Goal: Task Accomplishment & Management: Manage account settings

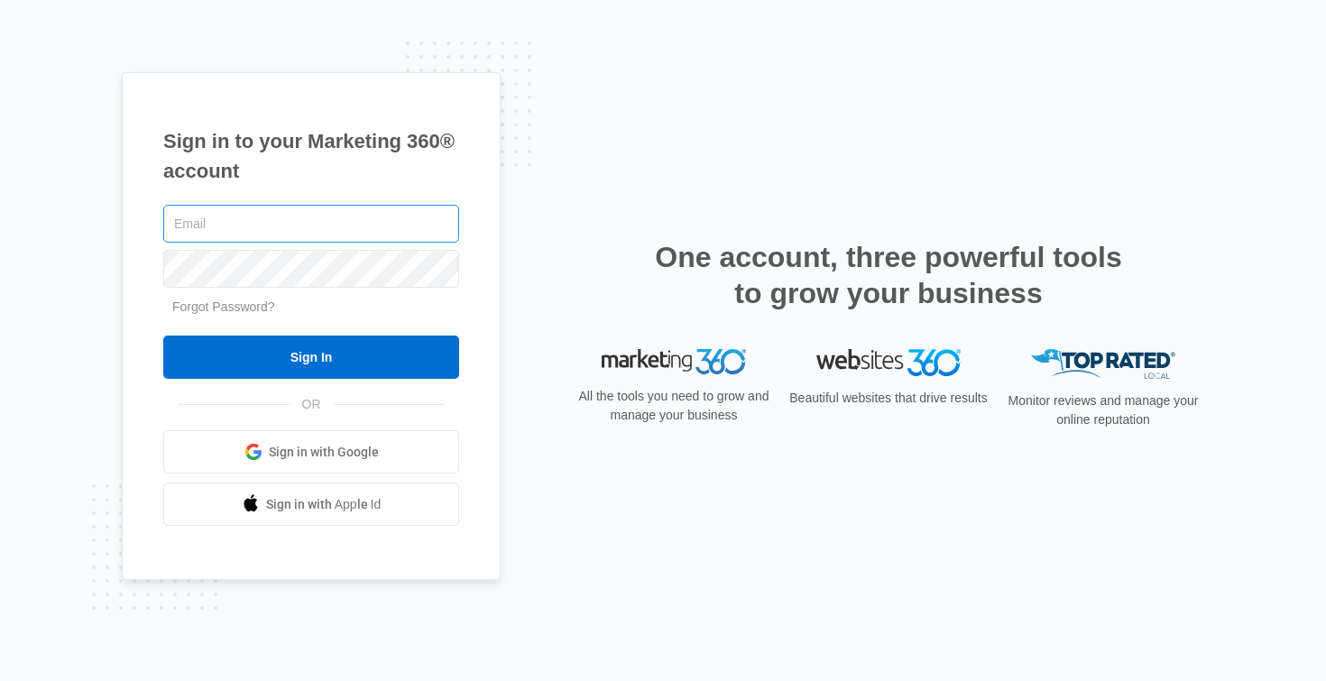
click at [332, 222] on input "text" at bounding box center [311, 224] width 296 height 38
type input "[EMAIL_ADDRESS][DOMAIN_NAME]"
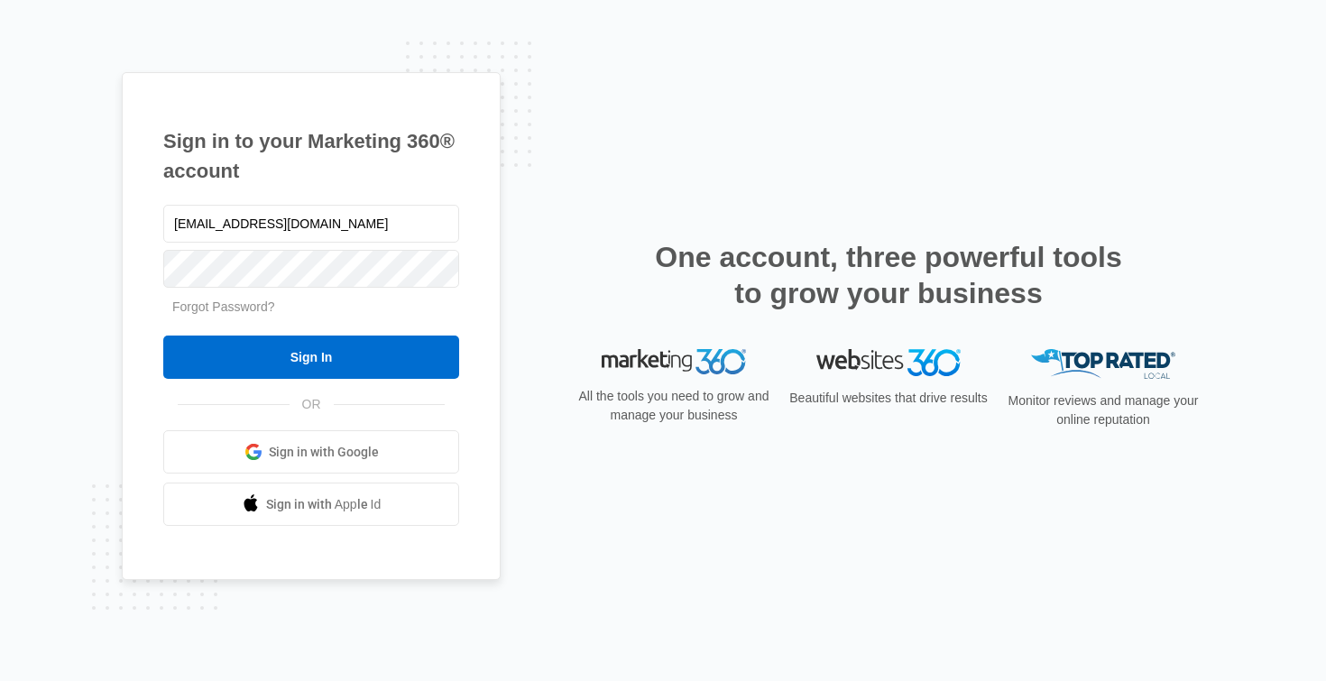
click at [391, 334] on form "allstar.coatings@yahoo.com Forgot Password? Sign In" at bounding box center [311, 290] width 296 height 179
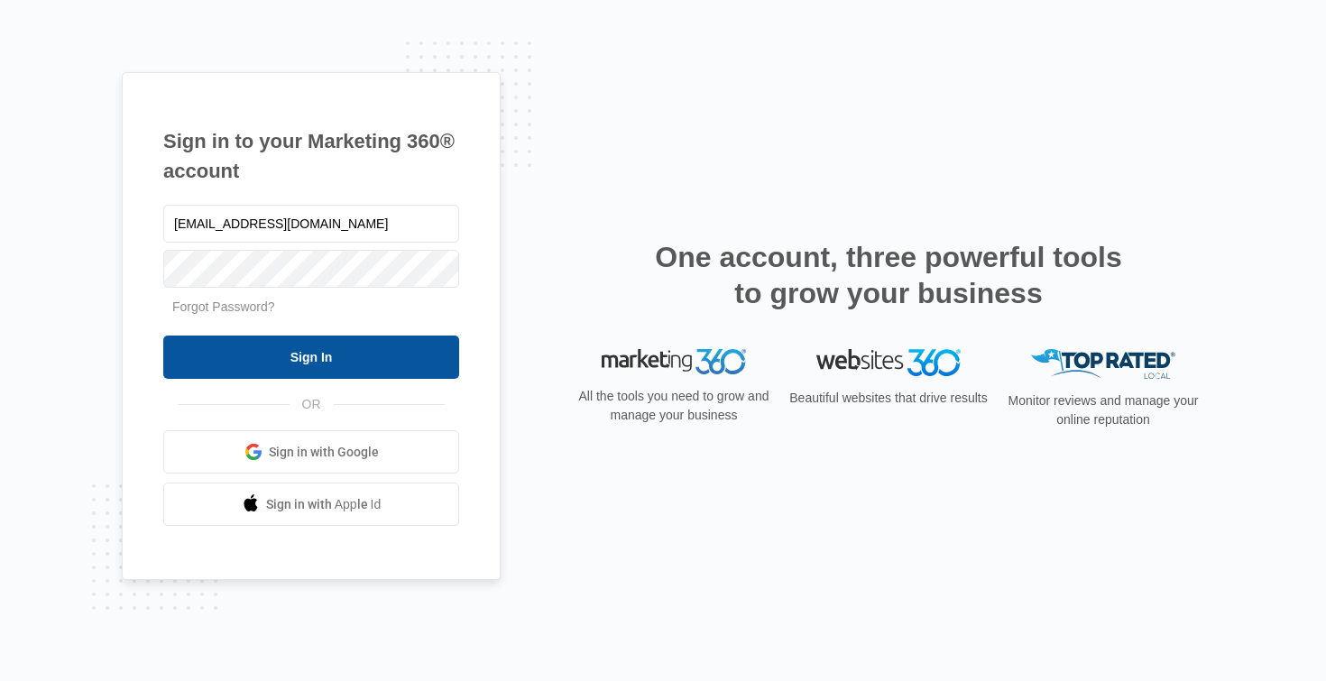
click at [387, 349] on input "Sign In" at bounding box center [311, 357] width 296 height 43
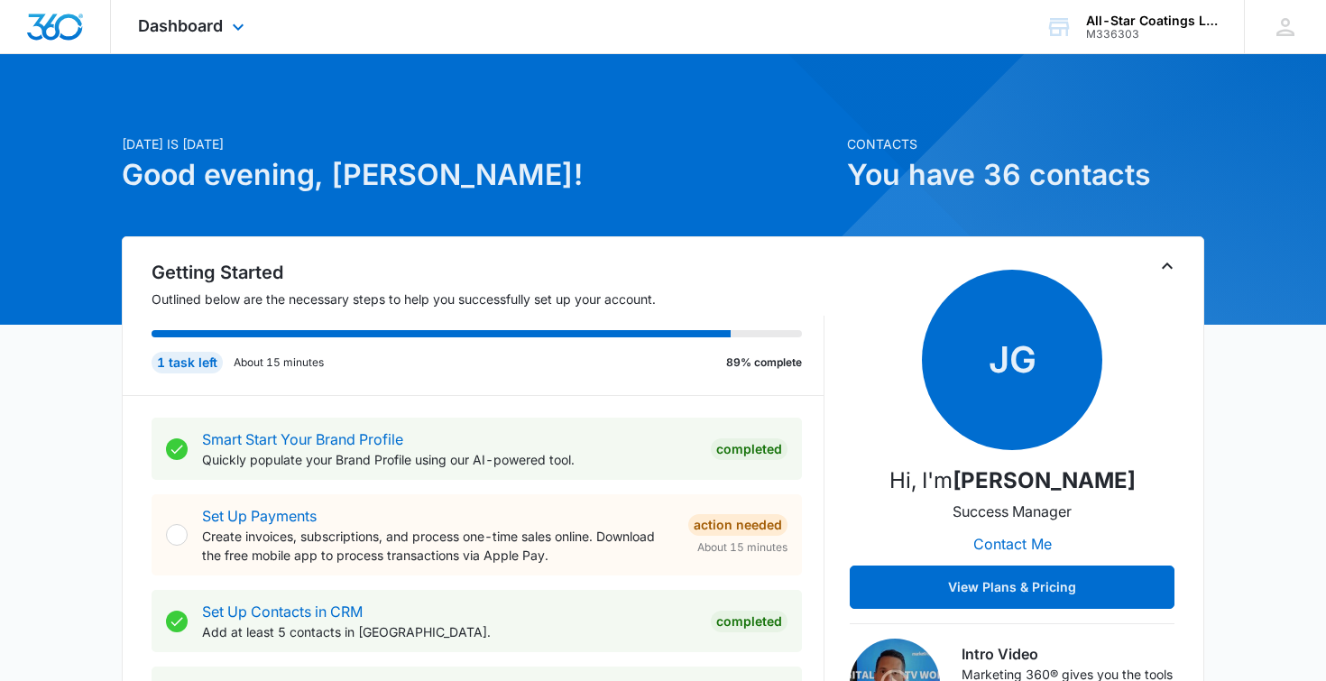
click at [220, 13] on div "Dashboard Apps Reputation Websites Forms CRM Email Social Payments POS Content …" at bounding box center [193, 26] width 165 height 53
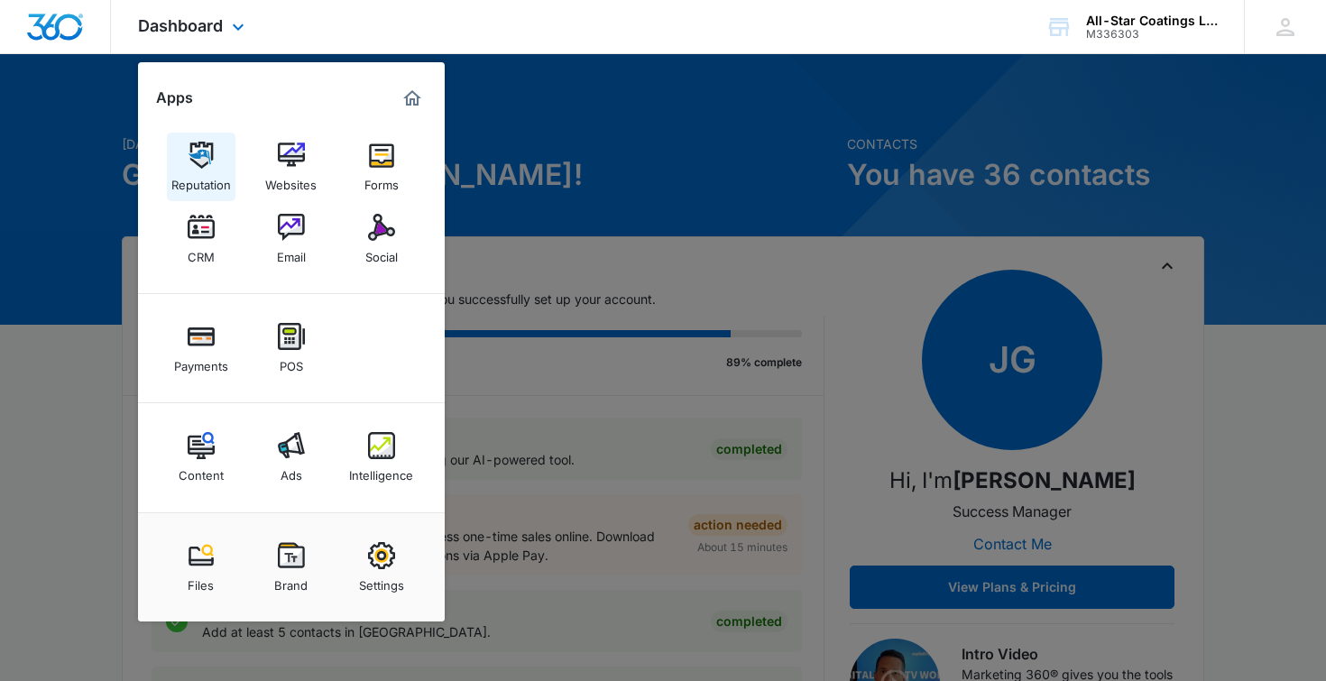
click at [199, 158] on img at bounding box center [201, 155] width 27 height 27
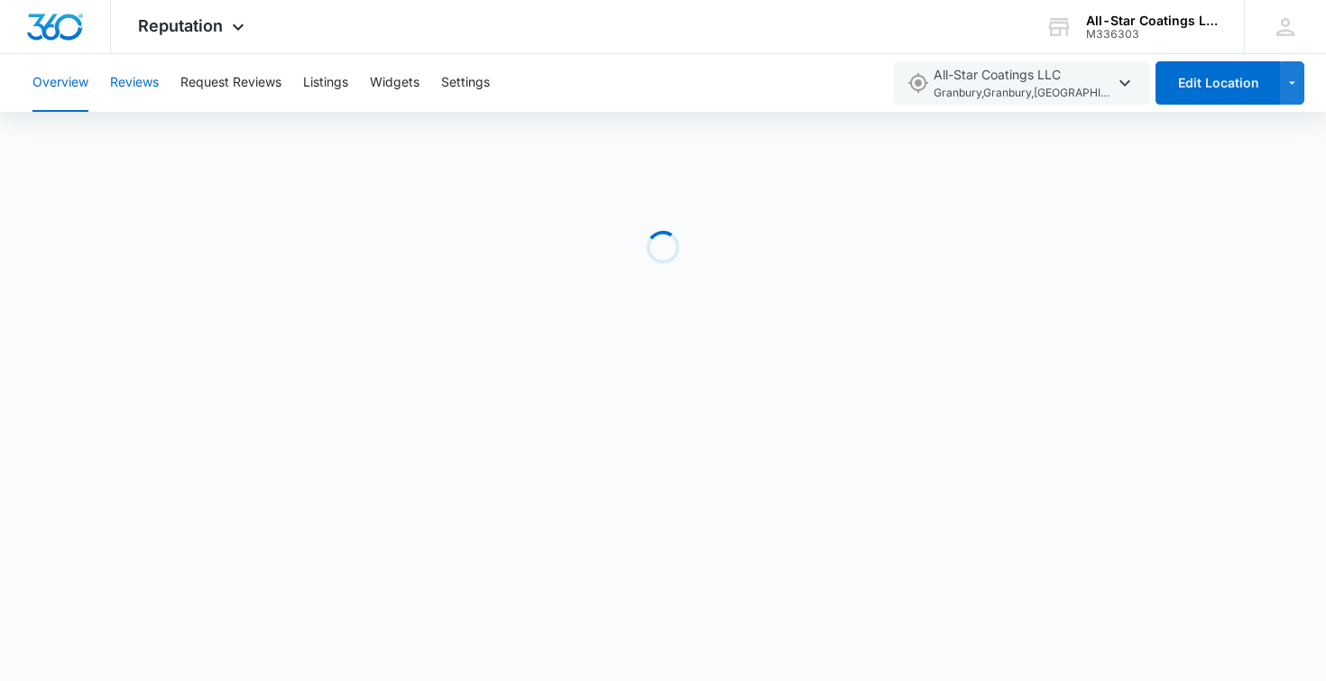
click at [157, 86] on button "Reviews" at bounding box center [134, 83] width 49 height 58
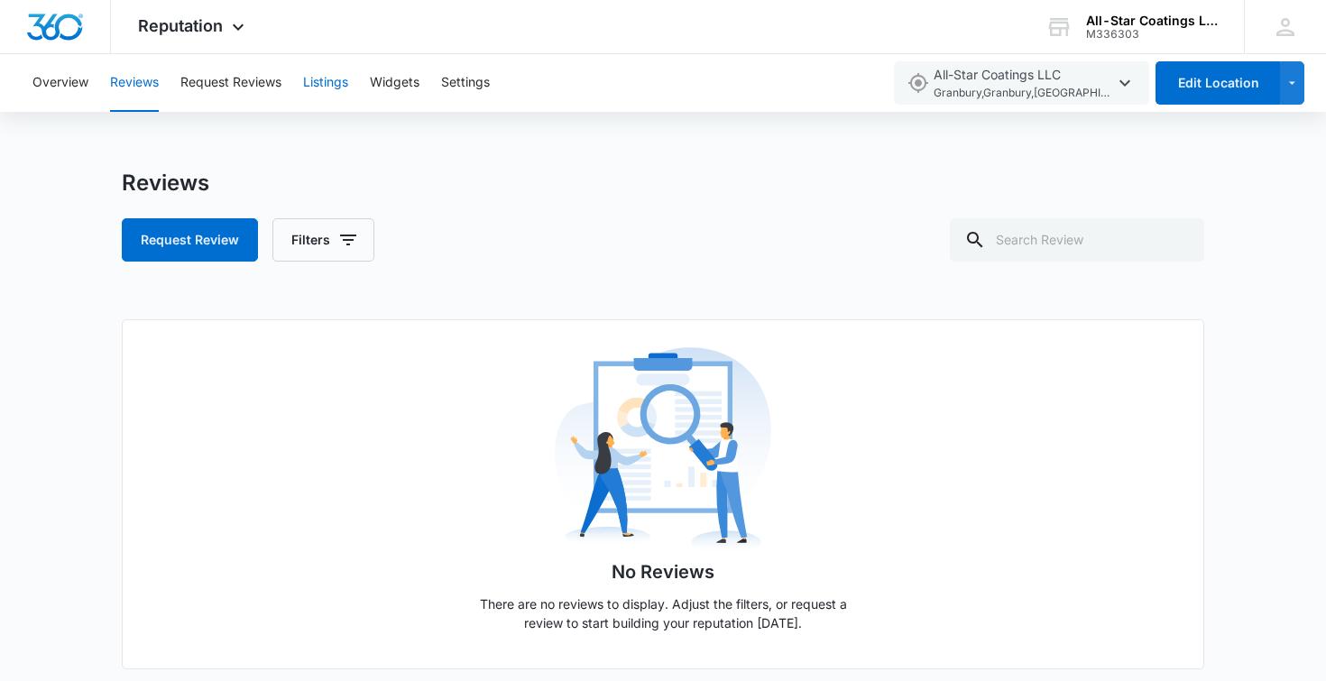
click at [318, 77] on button "Listings" at bounding box center [325, 83] width 45 height 58
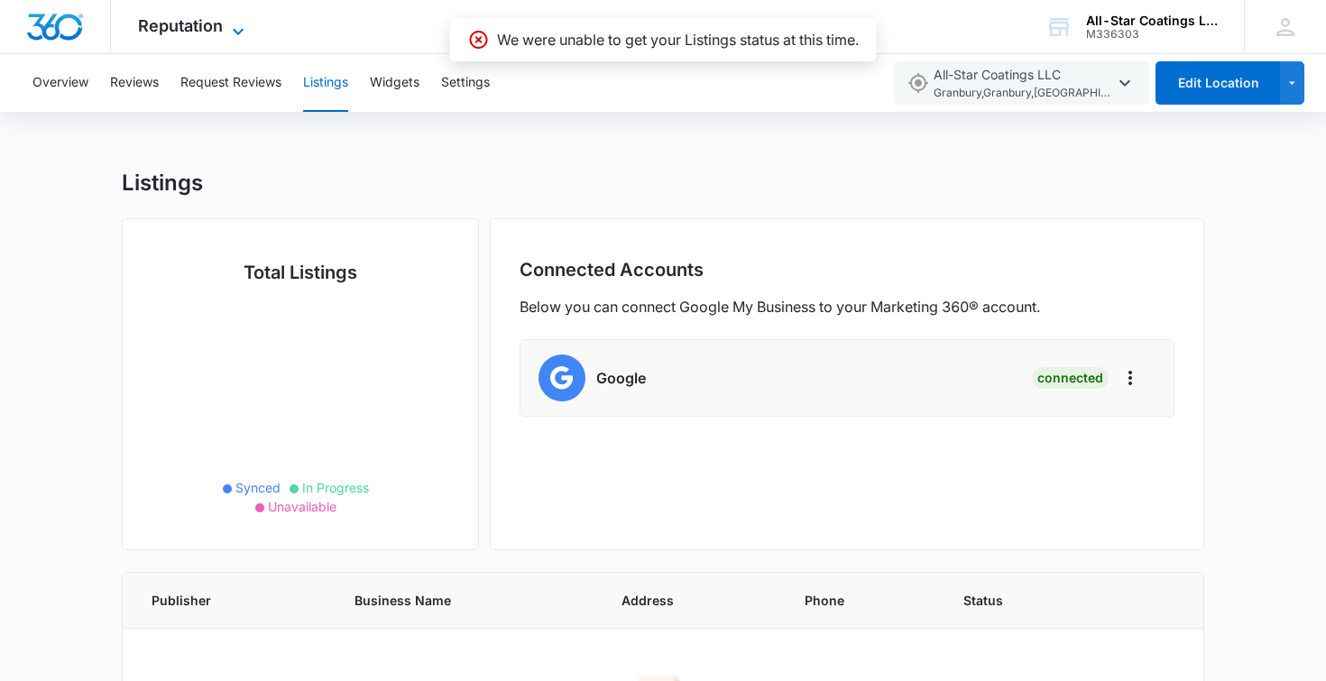
click at [230, 21] on icon at bounding box center [238, 32] width 22 height 22
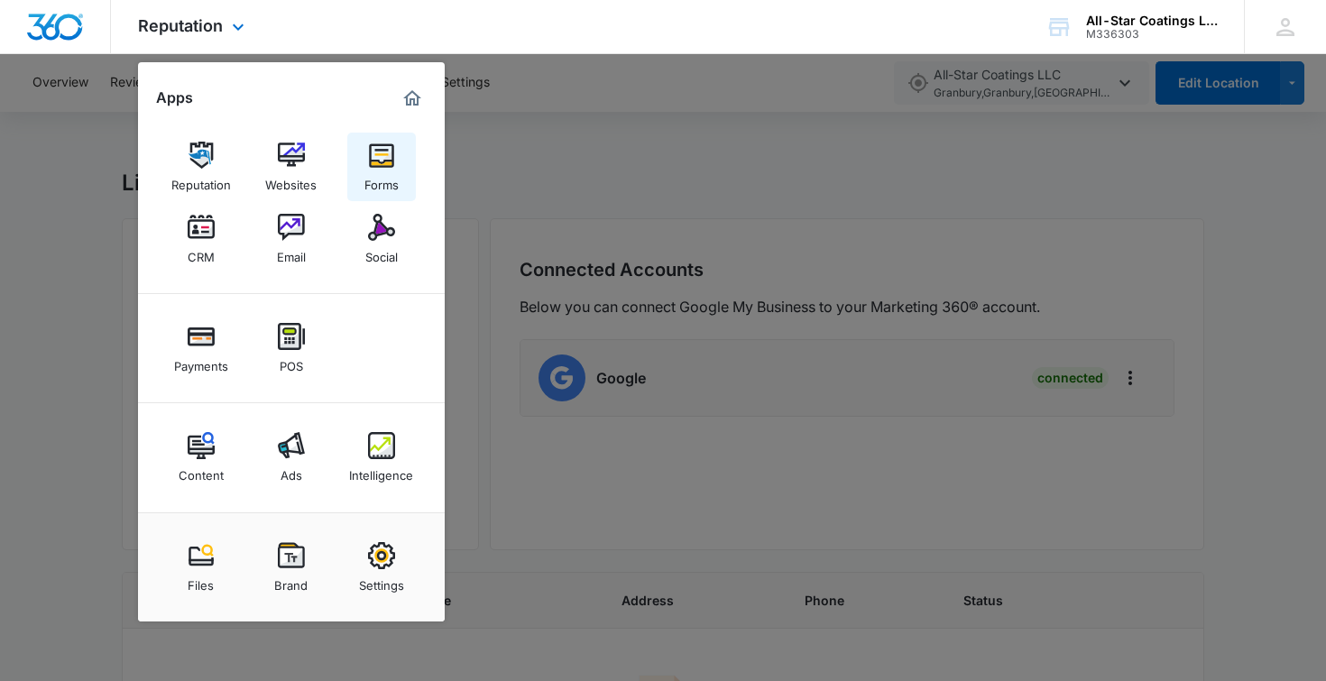
click at [387, 157] on img at bounding box center [381, 155] width 27 height 27
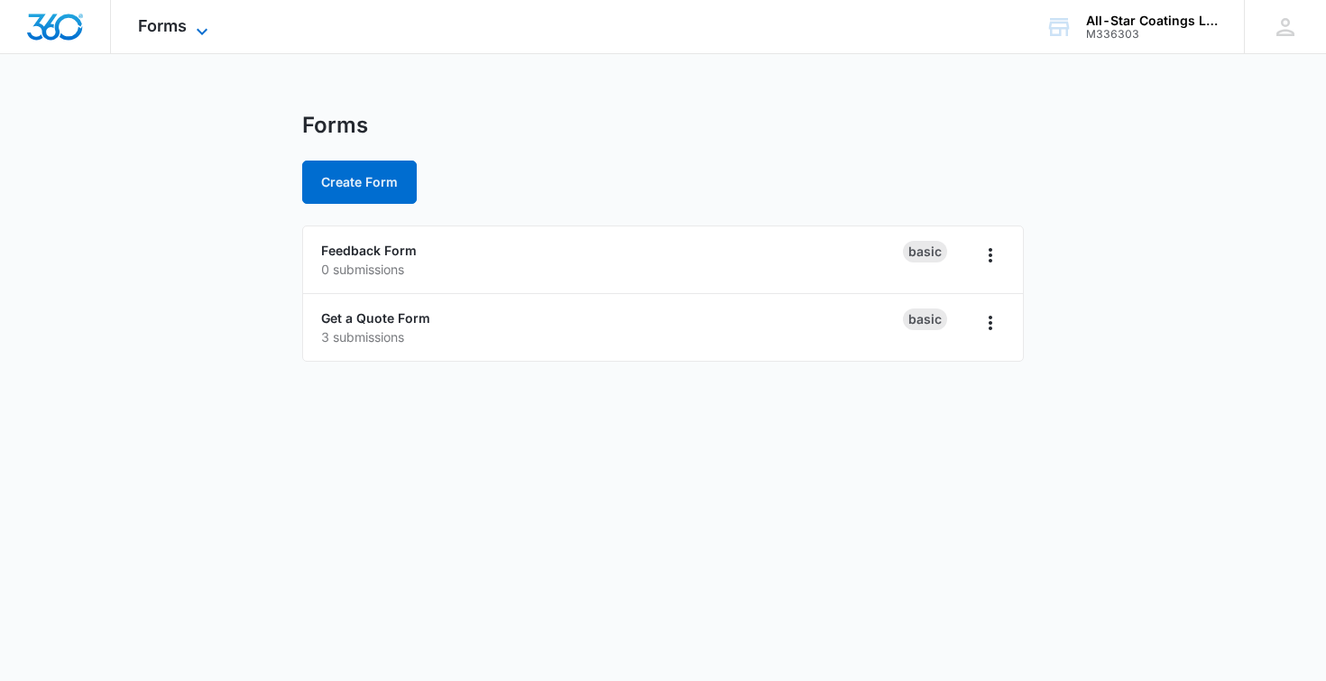
click at [205, 25] on icon at bounding box center [202, 32] width 22 height 22
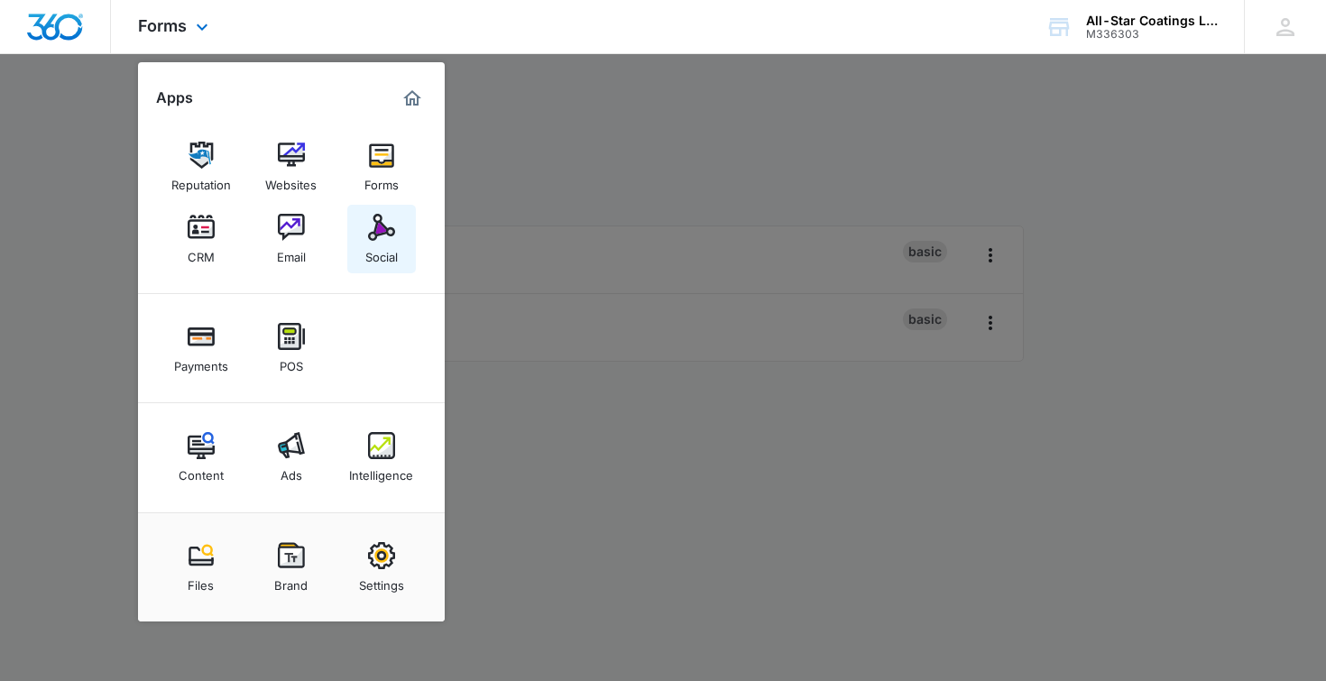
click at [376, 231] on img at bounding box center [381, 227] width 27 height 27
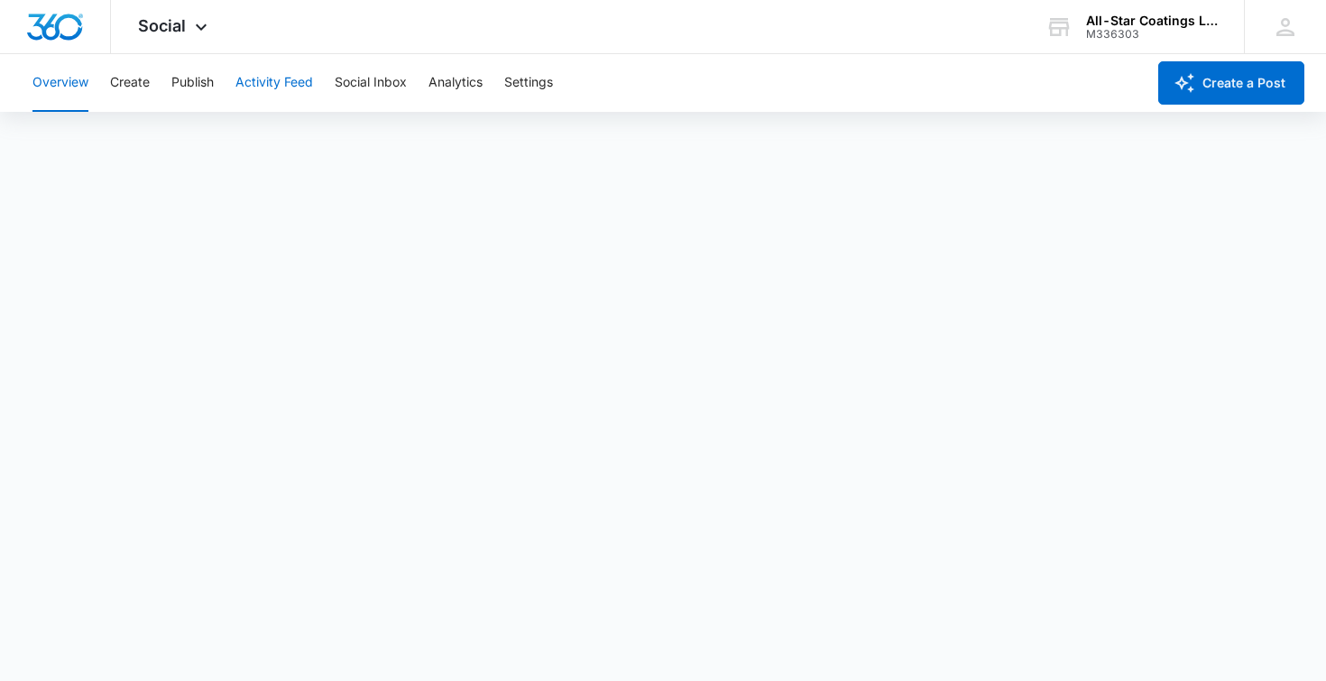
click at [274, 85] on button "Activity Feed" at bounding box center [274, 83] width 78 height 58
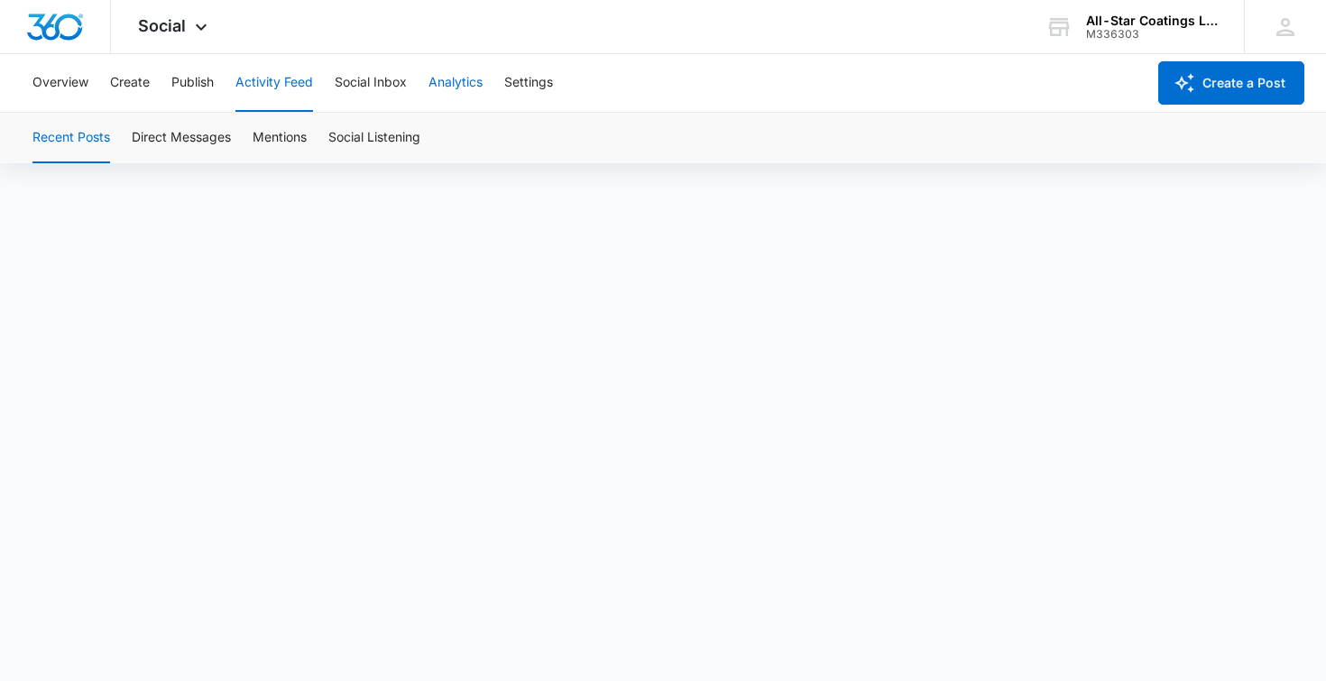
click at [444, 74] on button "Analytics" at bounding box center [455, 83] width 54 height 58
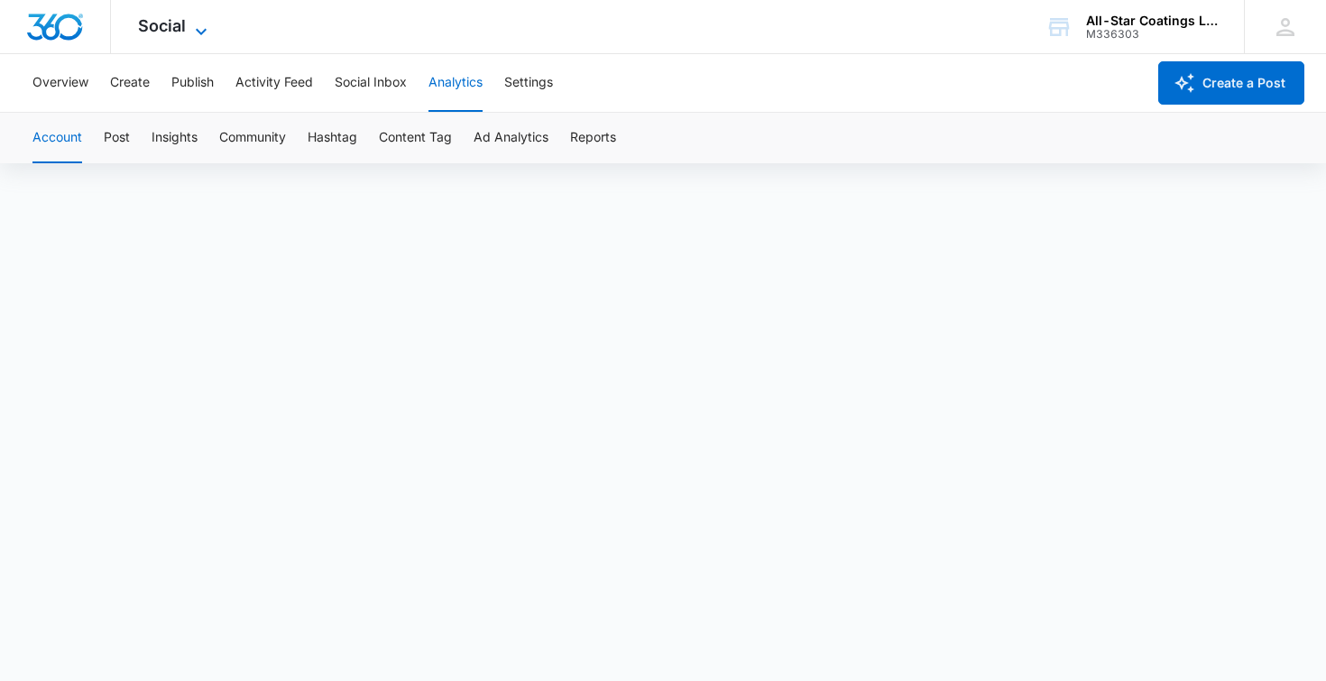
click at [192, 21] on icon at bounding box center [201, 32] width 22 height 22
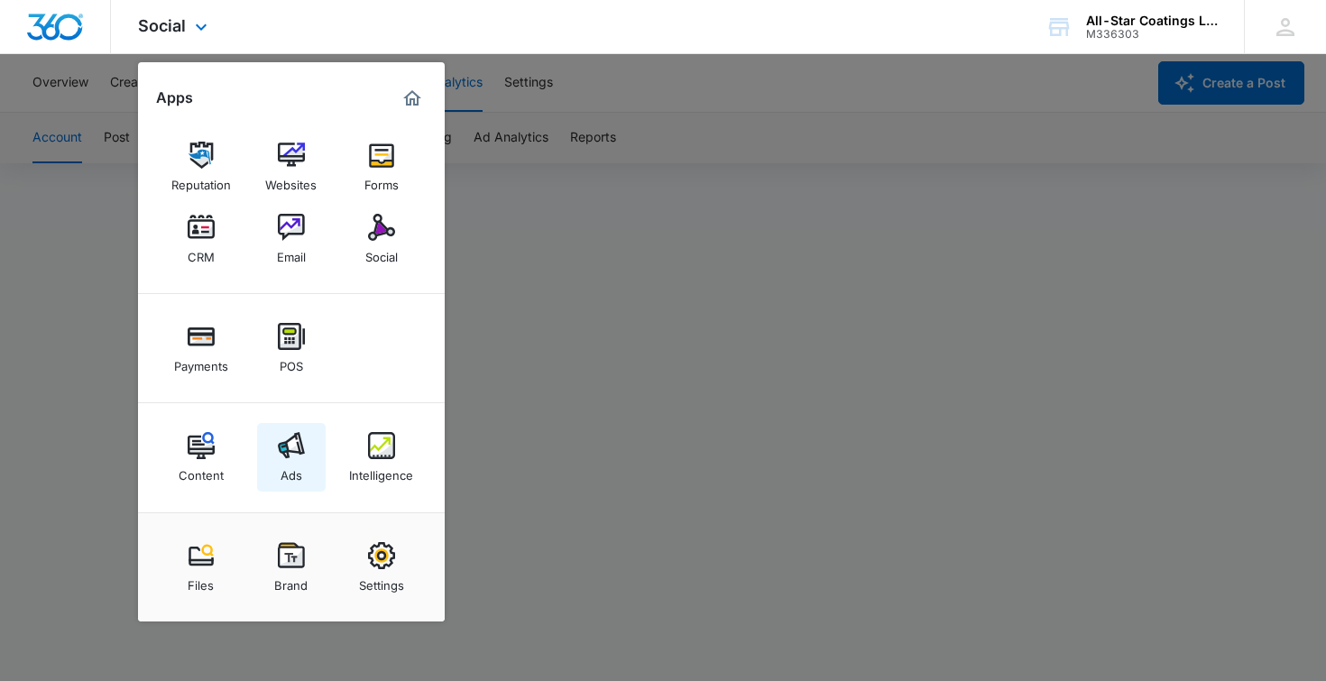
click at [295, 447] on img at bounding box center [291, 445] width 27 height 27
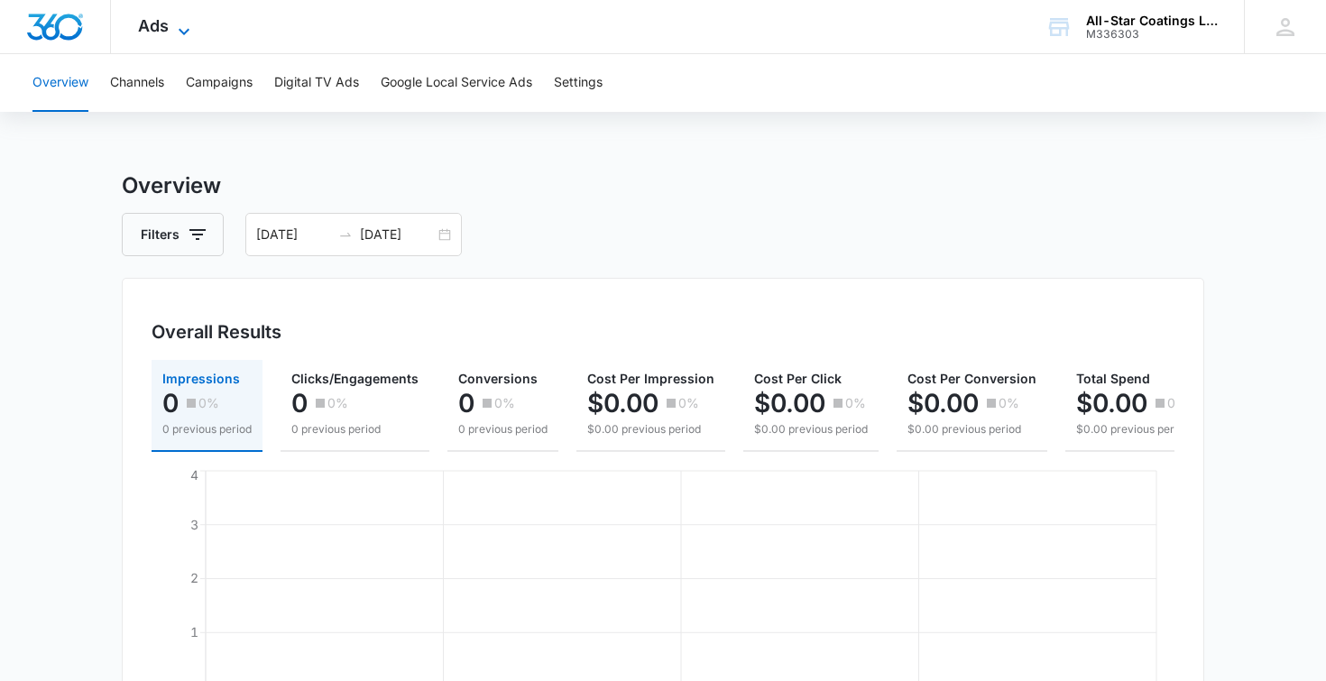
click at [177, 31] on icon at bounding box center [184, 32] width 22 height 22
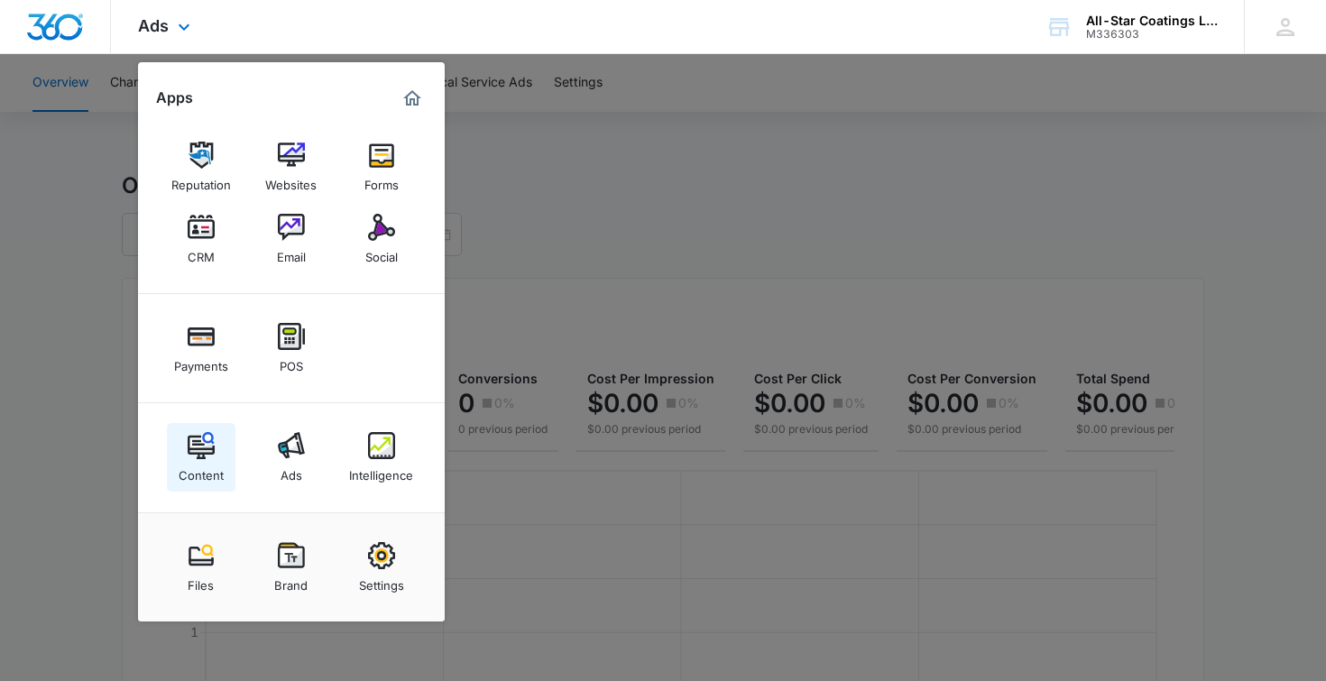
click at [207, 452] on img at bounding box center [201, 445] width 27 height 27
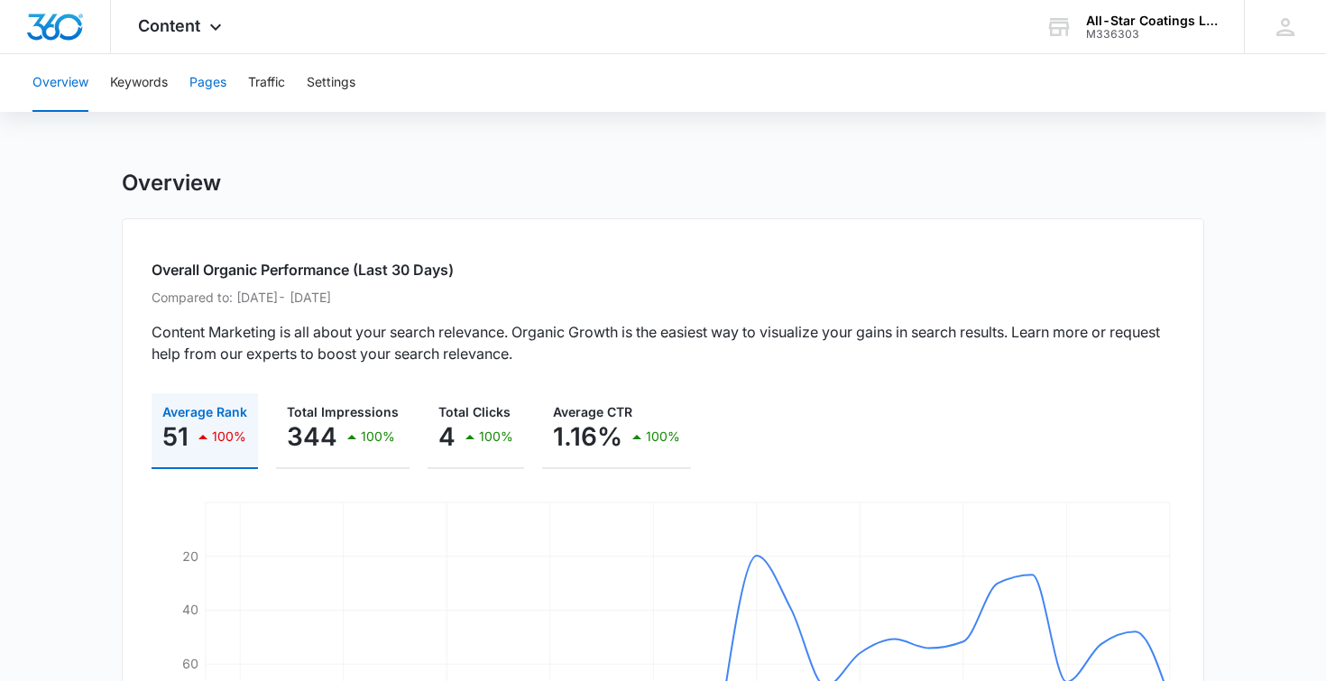
click at [201, 88] on button "Pages" at bounding box center [207, 83] width 37 height 58
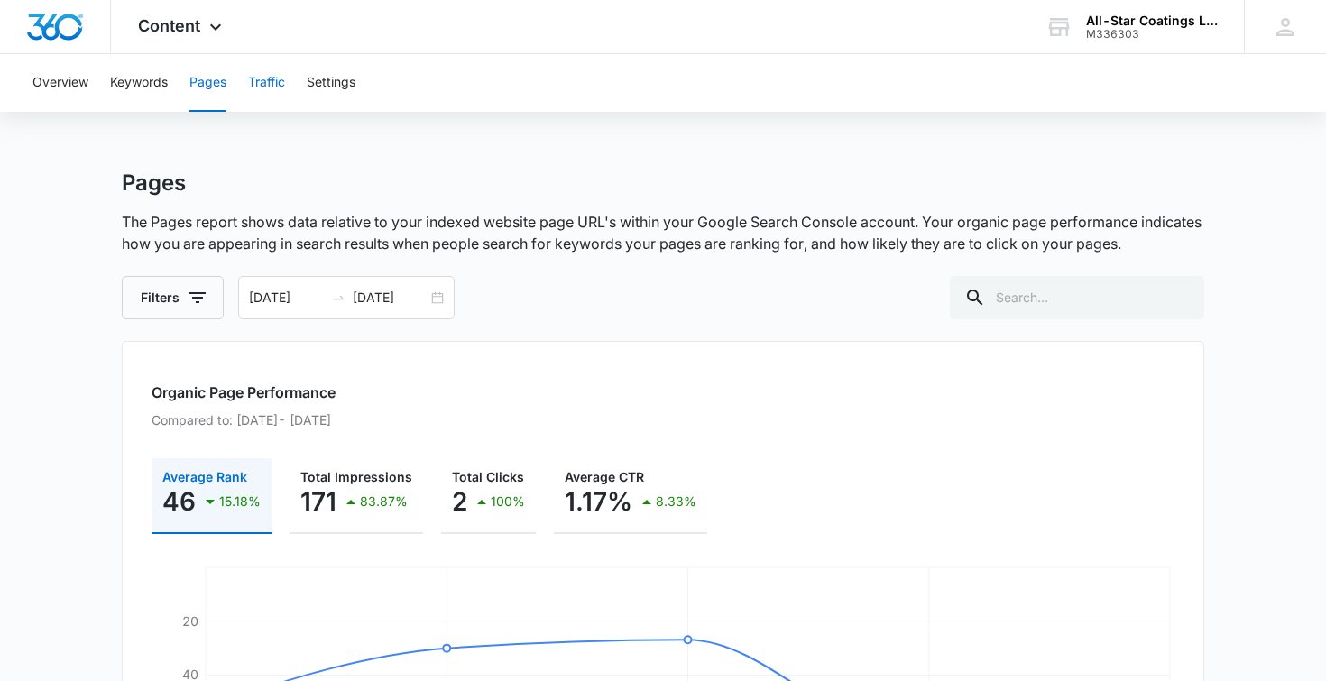
click at [263, 78] on button "Traffic" at bounding box center [266, 83] width 37 height 58
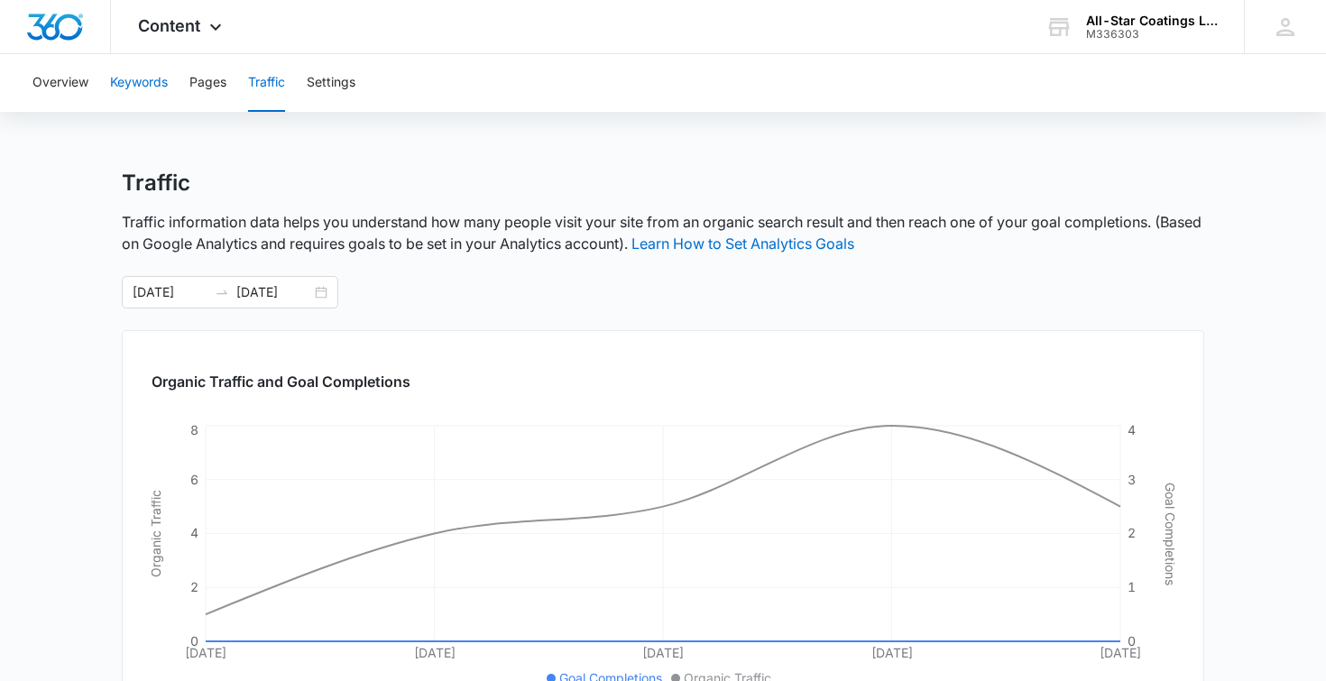
click at [142, 78] on button "Keywords" at bounding box center [139, 83] width 58 height 58
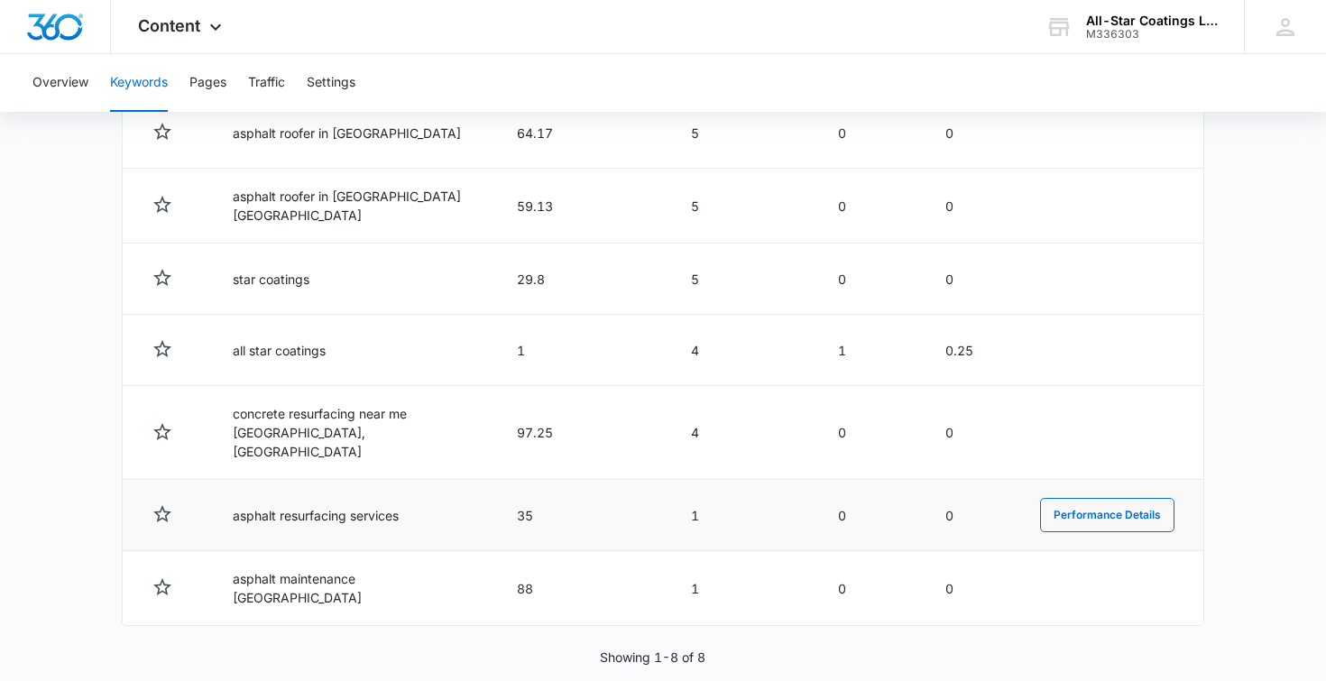
scroll to position [832, 0]
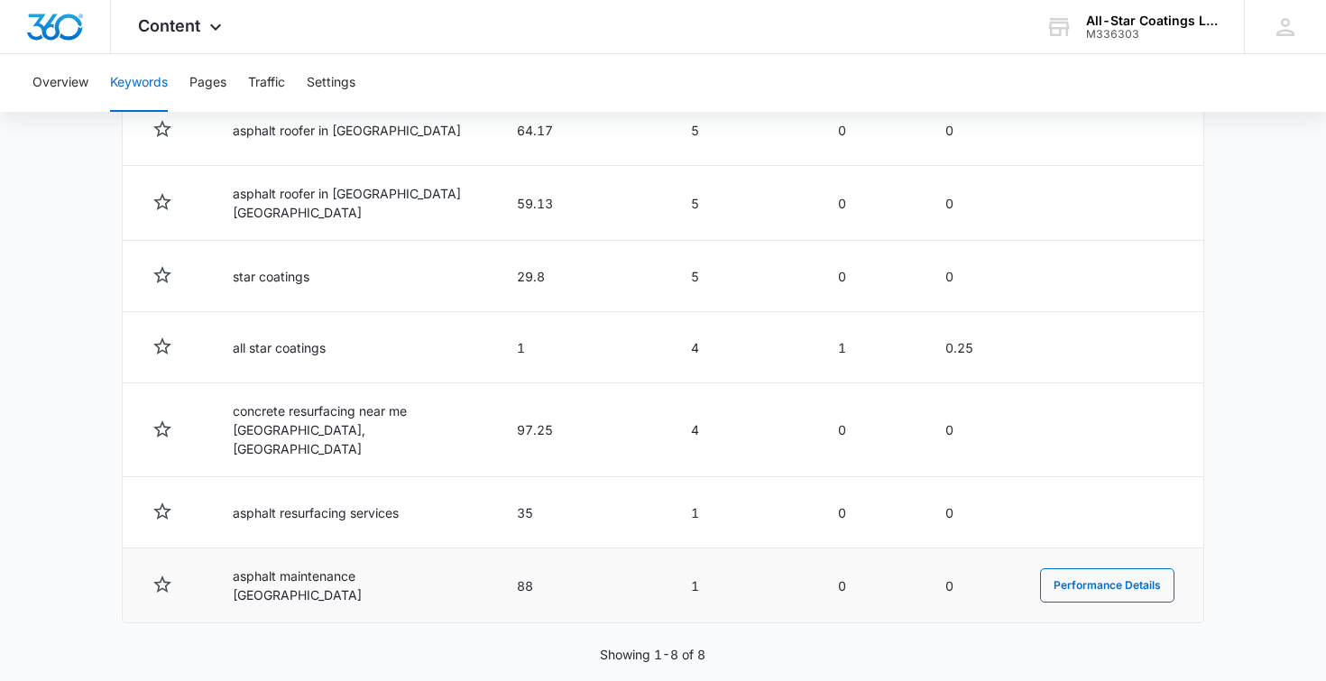
click at [457, 562] on td "asphalt maintenance gordonville" at bounding box center [353, 585] width 284 height 75
click at [1055, 568] on button "Performance Details" at bounding box center [1107, 585] width 134 height 34
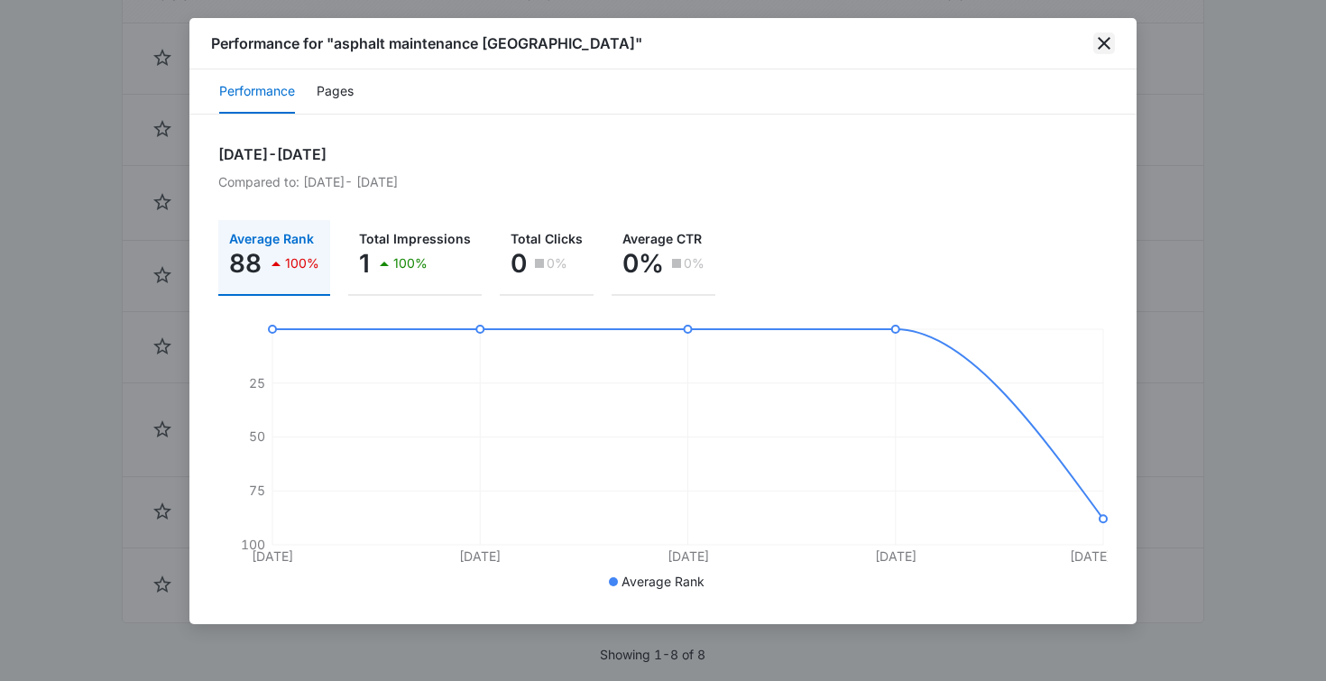
click at [1106, 48] on icon "close" at bounding box center [1104, 43] width 22 height 22
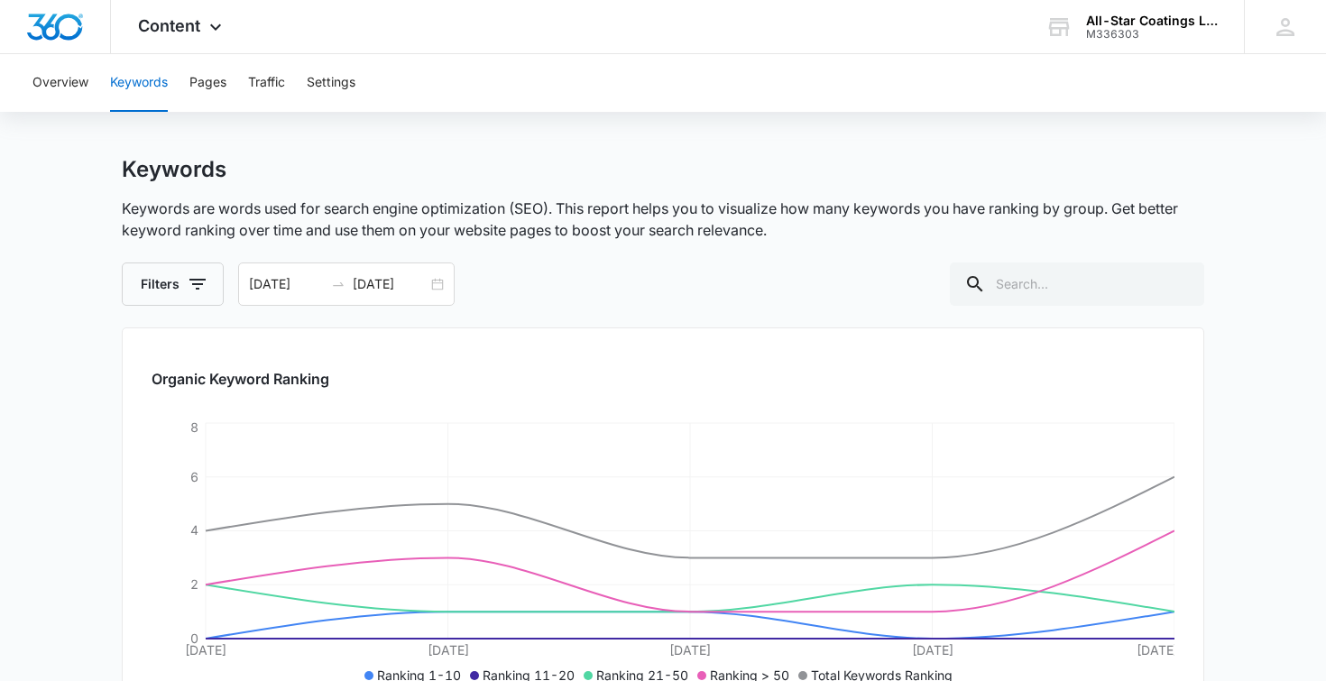
scroll to position [0, 0]
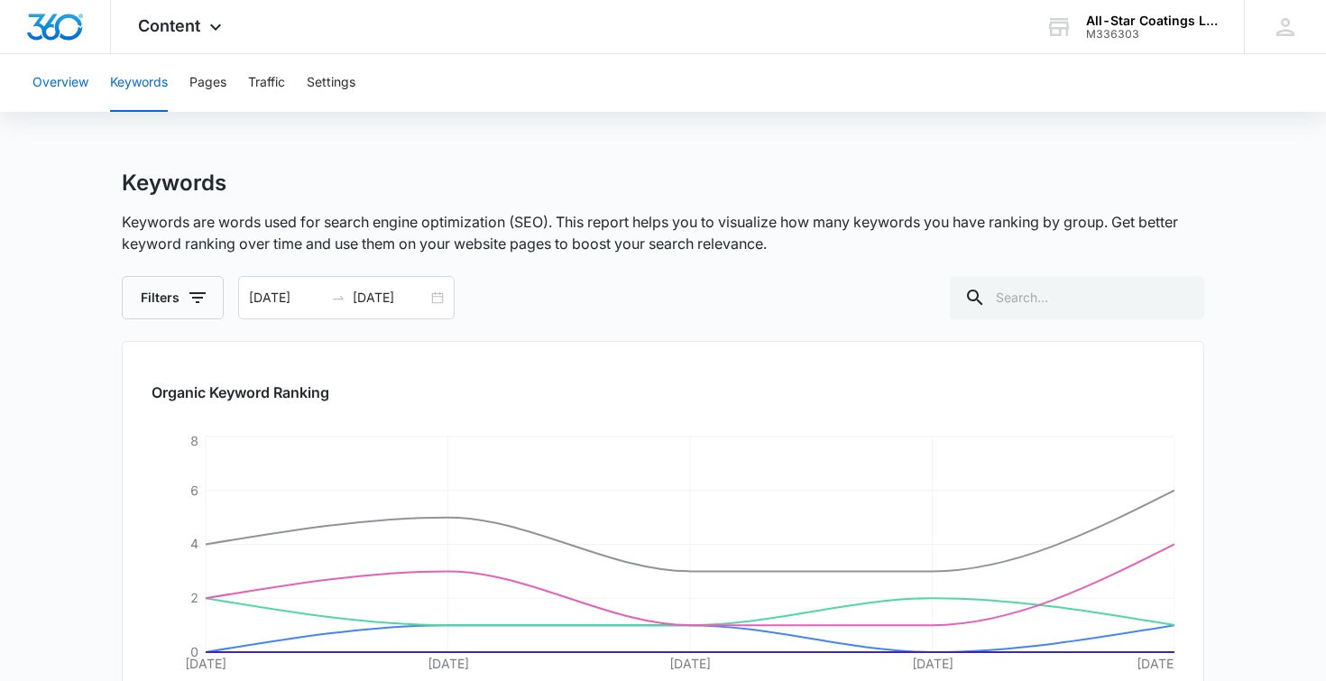
click at [67, 83] on button "Overview" at bounding box center [60, 83] width 56 height 58
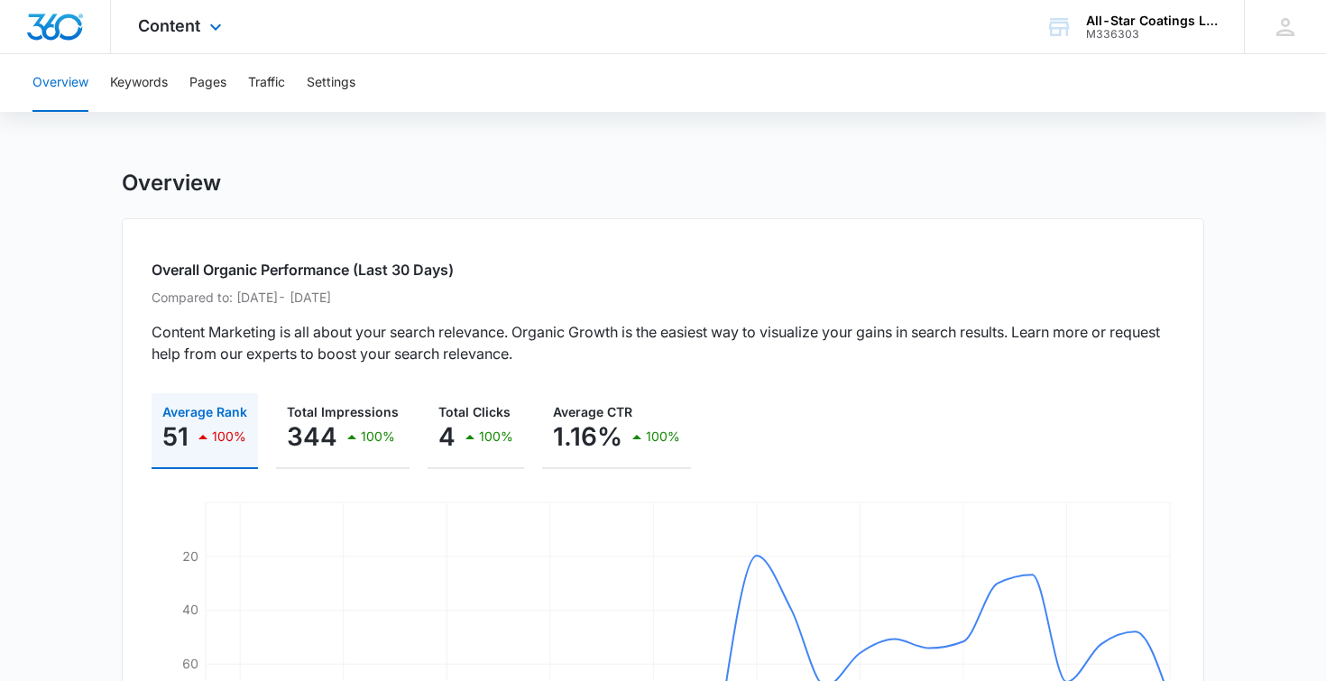
click at [201, 33] on div "Content Apps Reputation Websites Forms CRM Email Social Payments POS Content Ad…" at bounding box center [182, 26] width 142 height 53
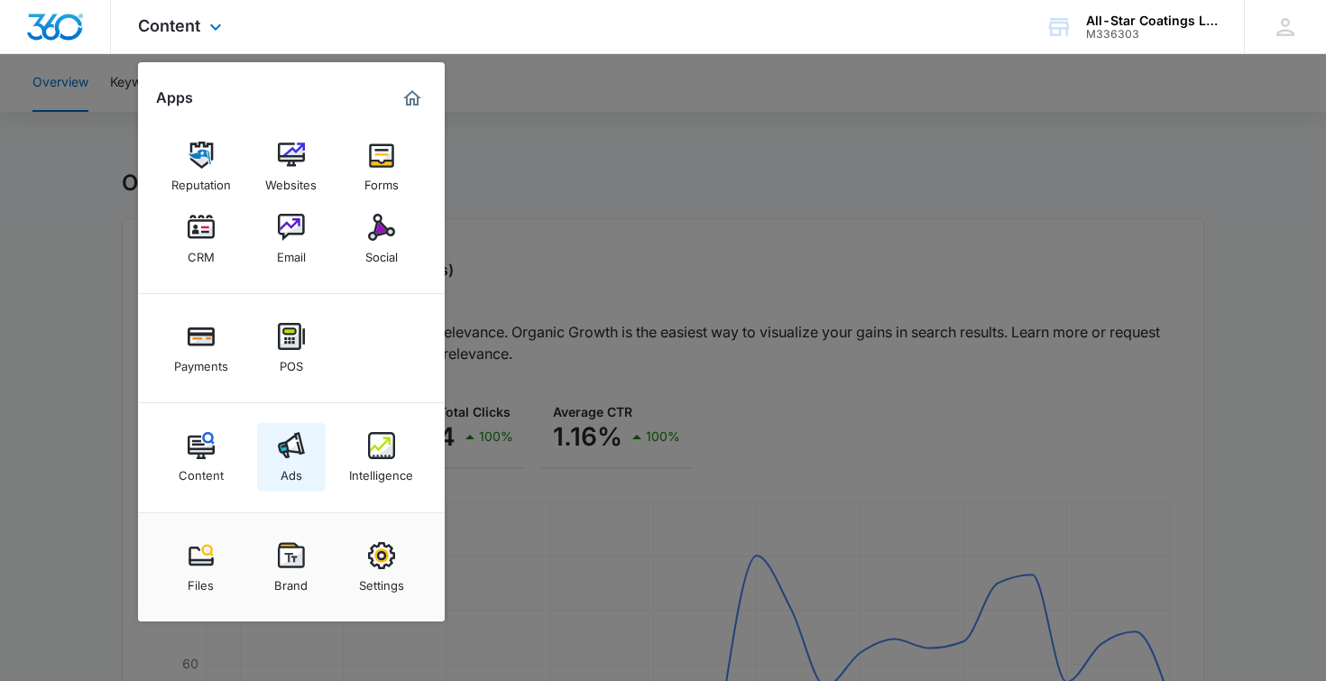
click at [297, 462] on div "Ads" at bounding box center [291, 470] width 22 height 23
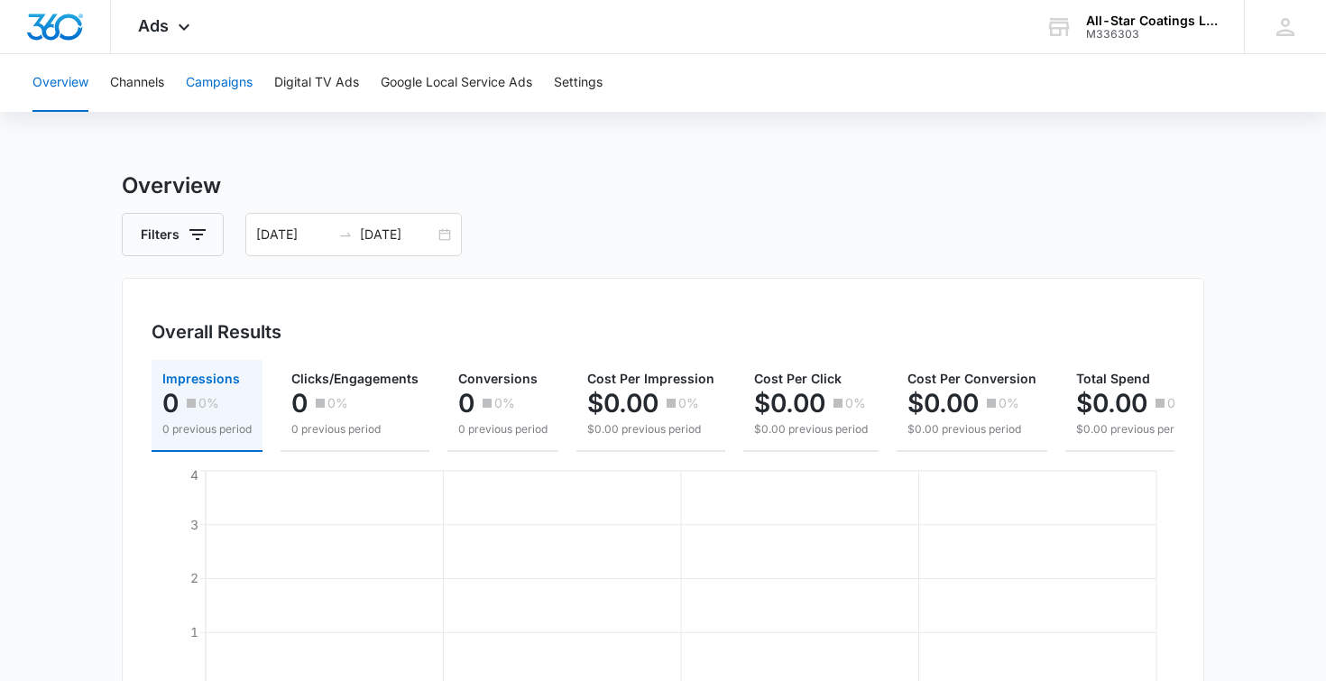
click at [215, 75] on button "Campaigns" at bounding box center [219, 83] width 67 height 58
click at [143, 83] on button "Channels" at bounding box center [137, 83] width 54 height 58
click at [207, 72] on button "Campaigns" at bounding box center [219, 83] width 67 height 58
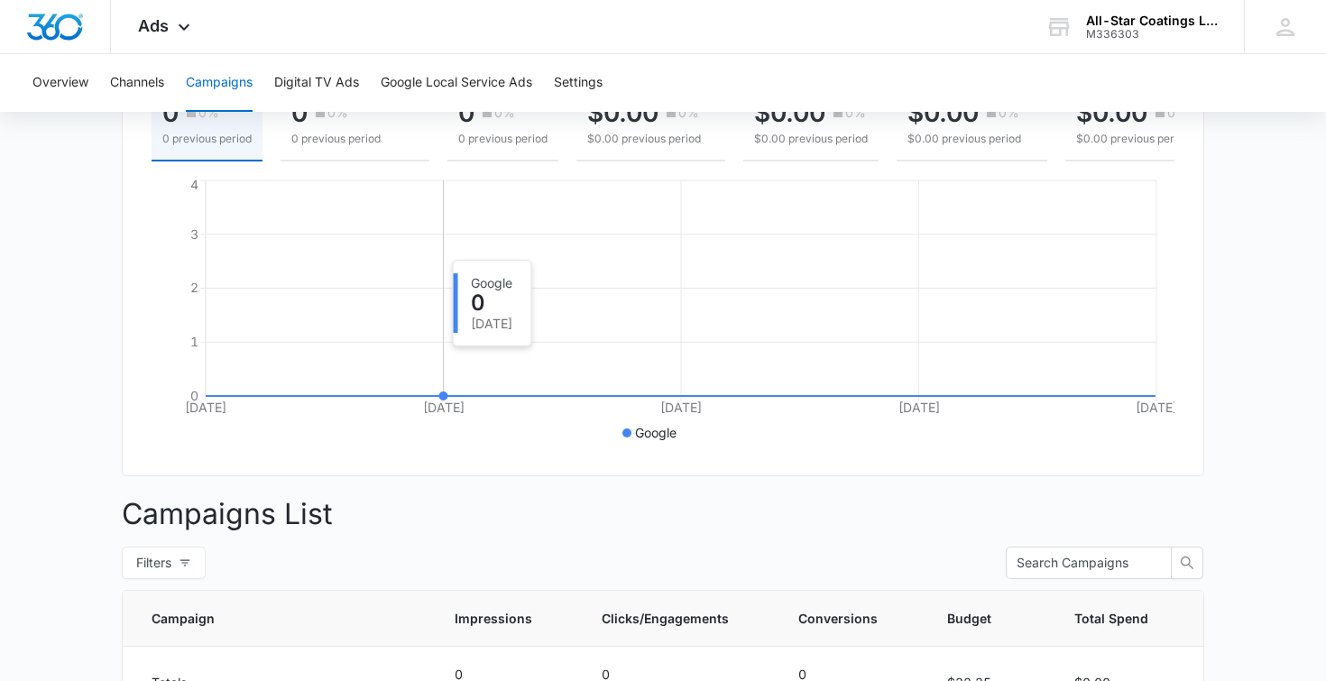
scroll to position [530, 0]
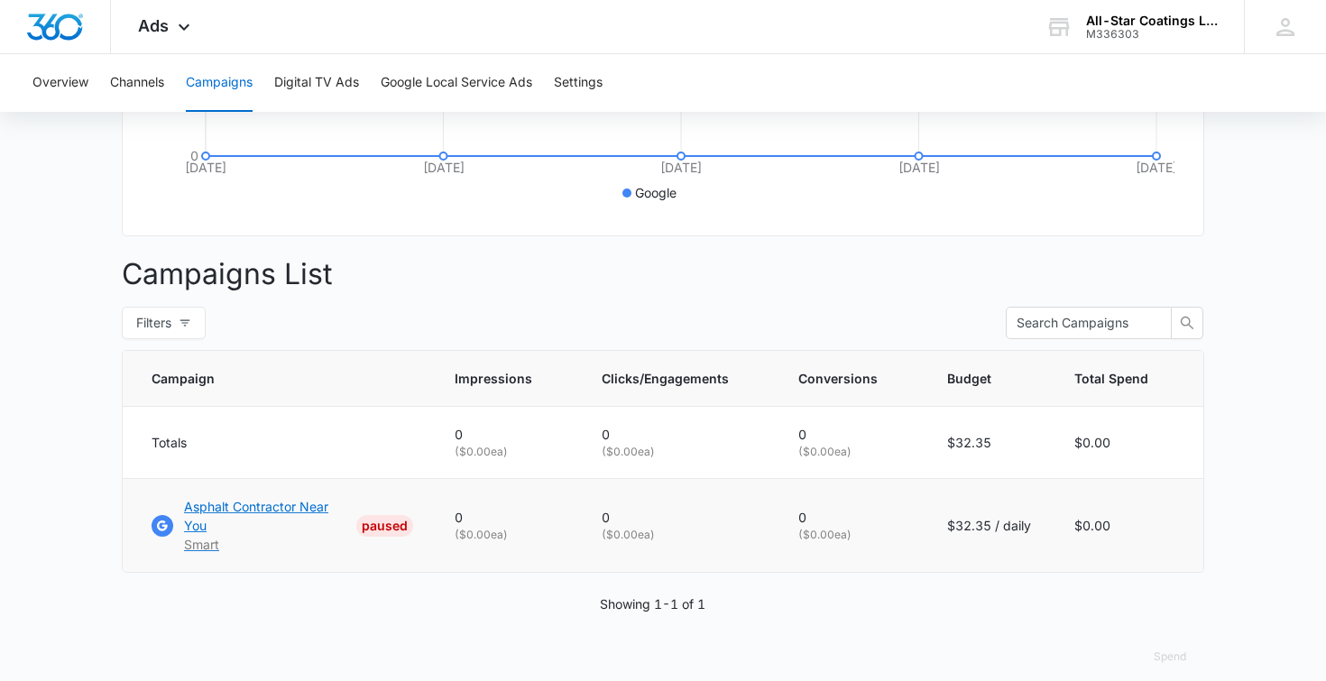
click at [298, 505] on p "Asphalt Contractor Near You" at bounding box center [266, 516] width 165 height 38
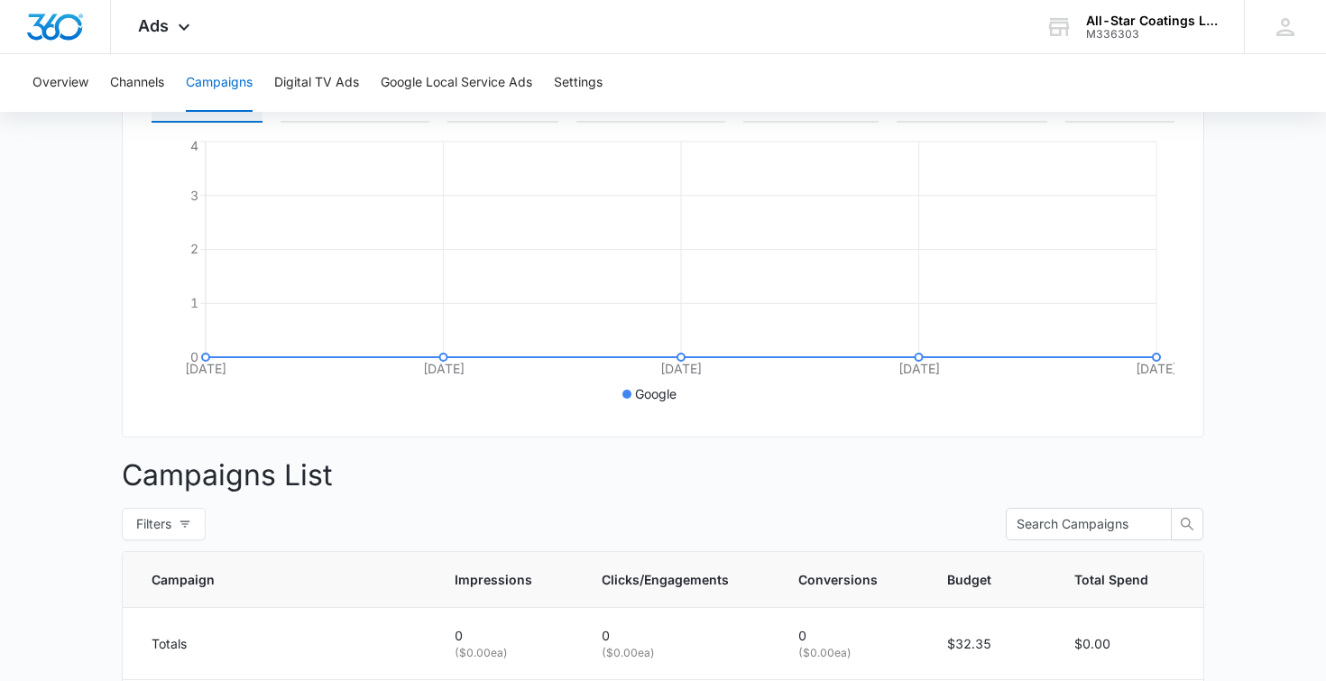
scroll to position [0, 0]
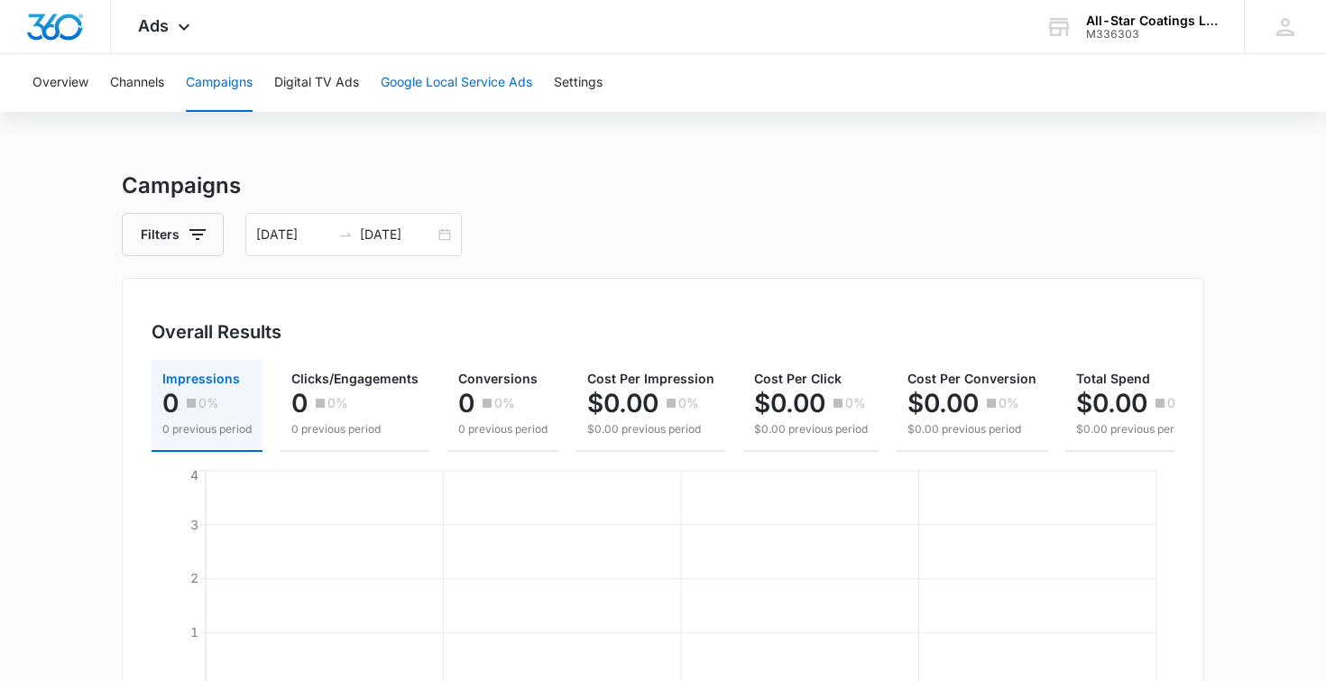
click at [416, 88] on button "Google Local Service Ads" at bounding box center [457, 83] width 152 height 58
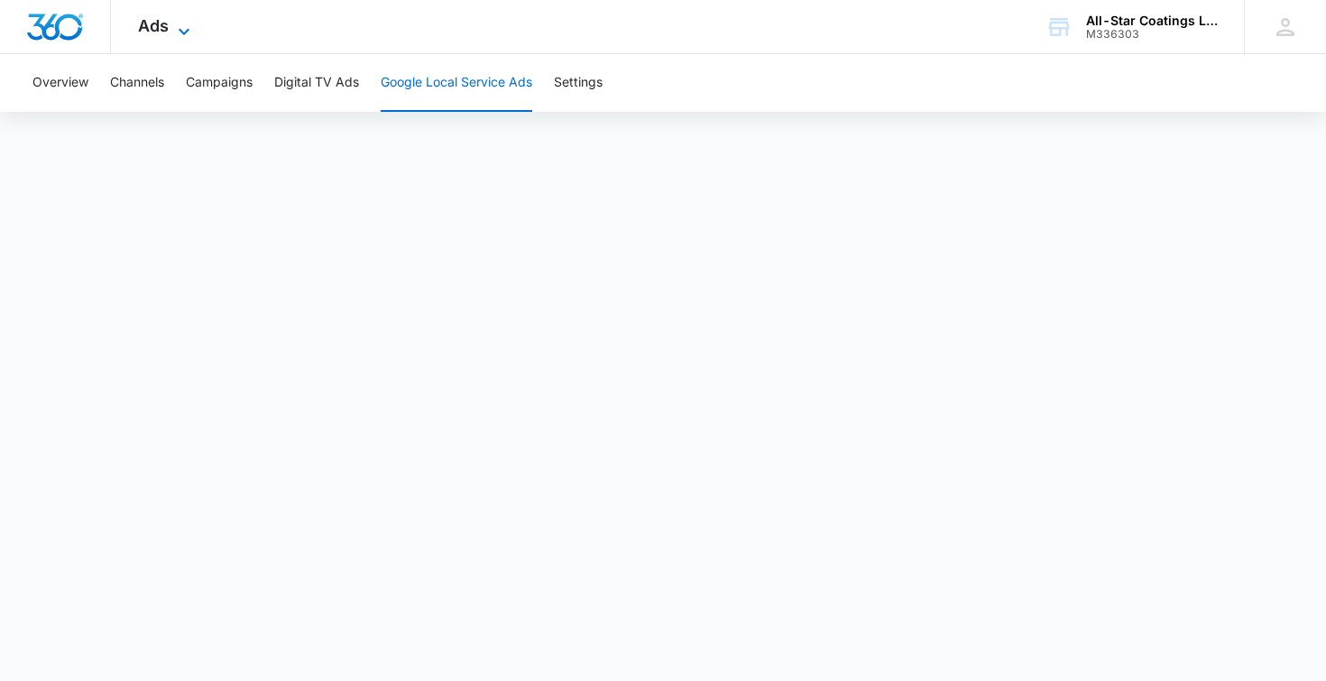
click at [179, 34] on icon at bounding box center [184, 32] width 22 height 22
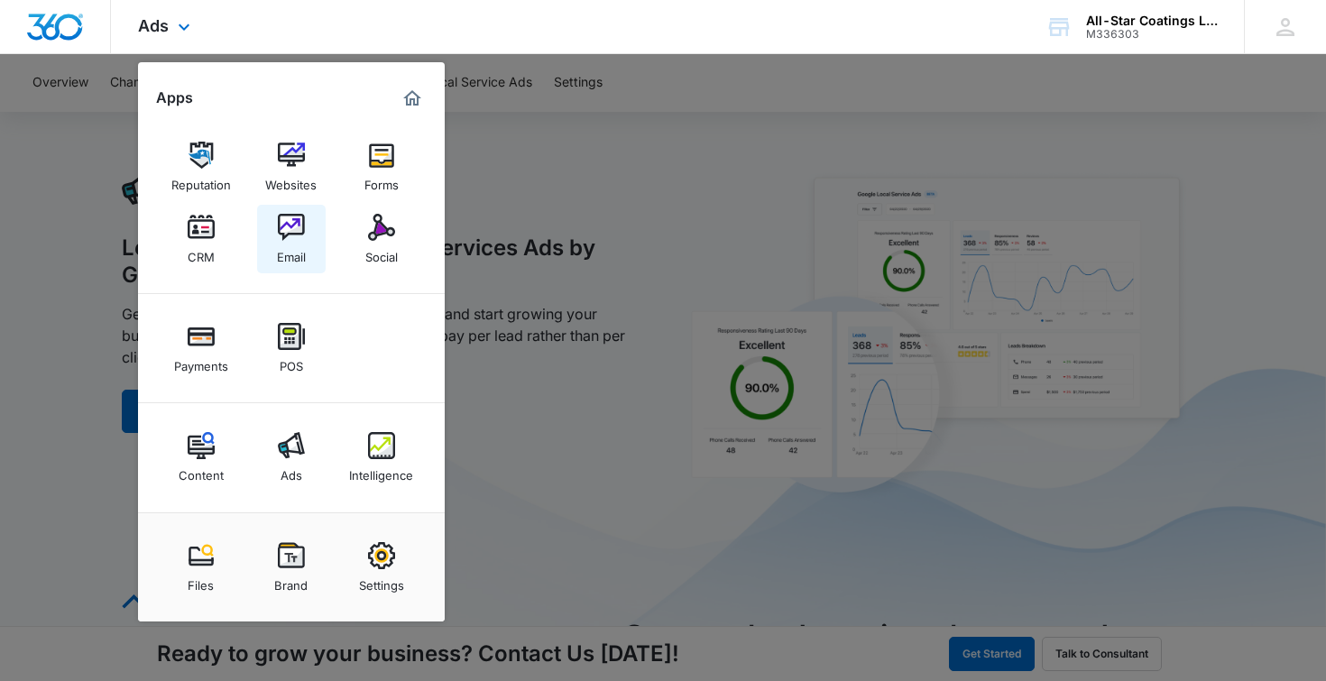
click at [310, 238] on link "Email" at bounding box center [291, 239] width 69 height 69
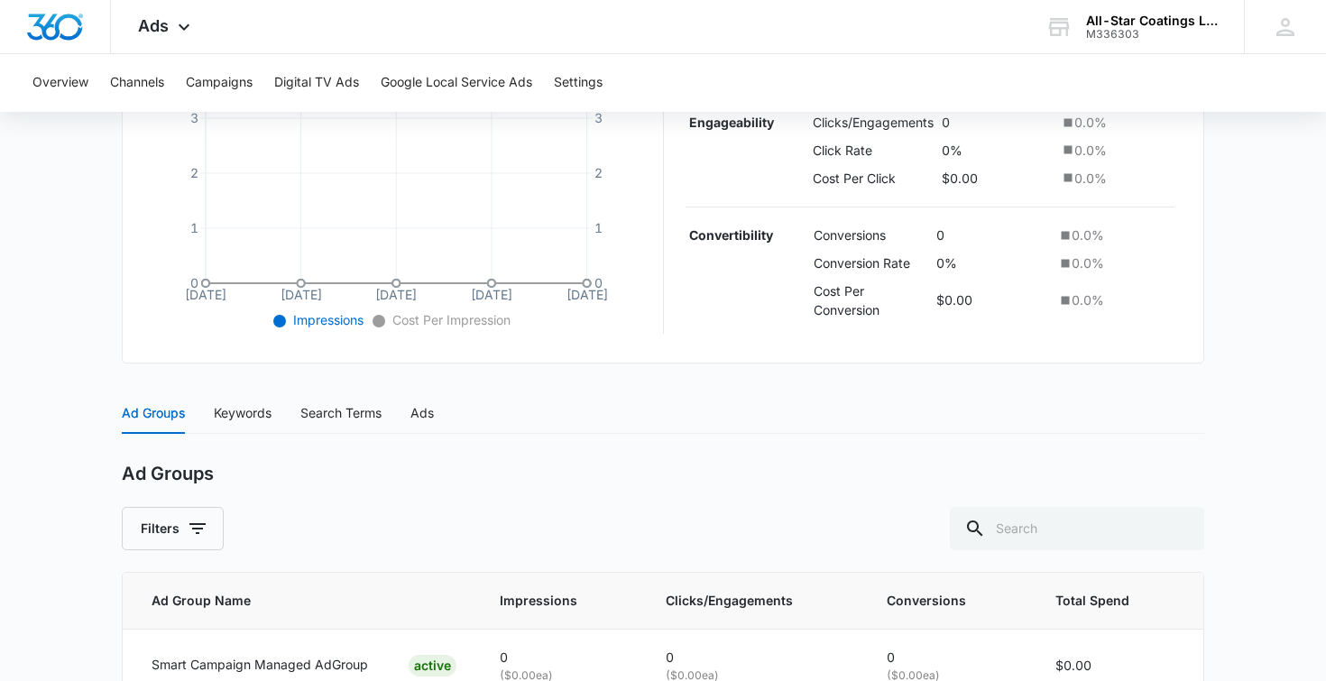
scroll to position [570, 0]
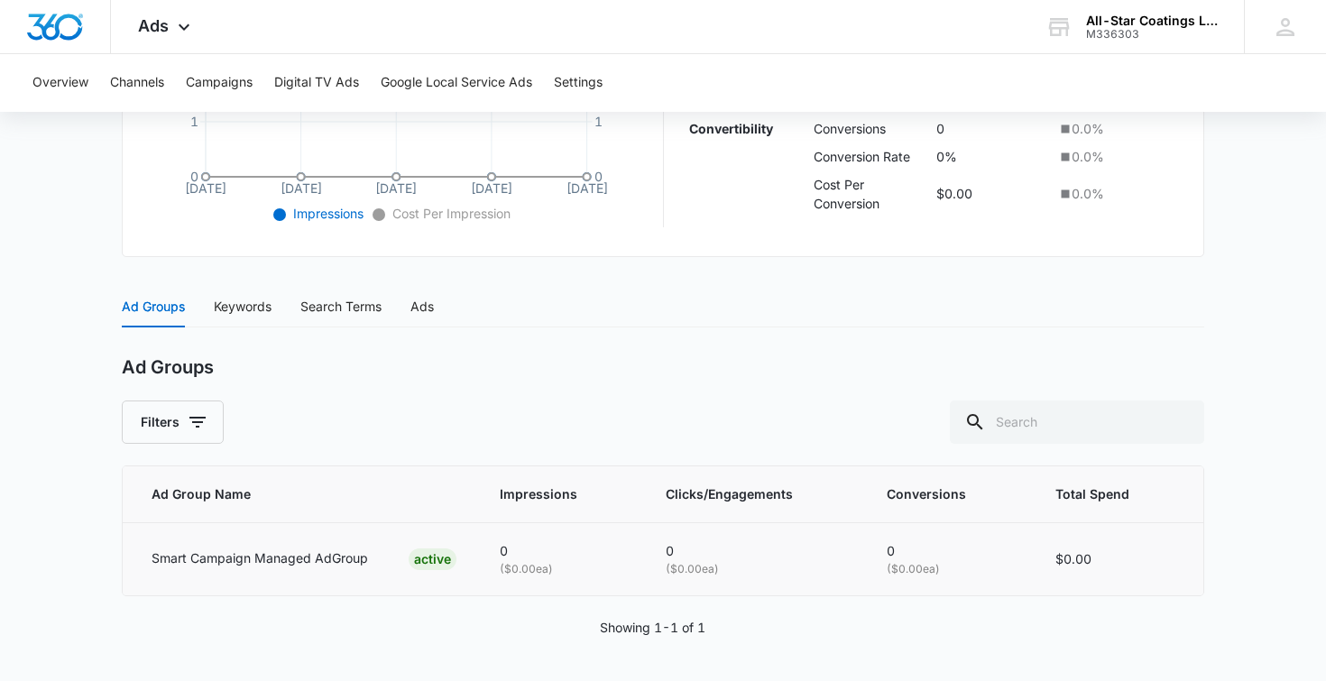
click at [378, 534] on td "Smart Campaign Managed AdGroup ACTIVE" at bounding box center [300, 558] width 355 height 73
click at [391, 492] on span "Ad Group Name" at bounding box center [291, 494] width 279 height 20
click at [383, 563] on div "Smart Campaign Managed AdGroup ACTIVE" at bounding box center [304, 559] width 305 height 22
click at [427, 570] on td "Smart Campaign Managed AdGroup ACTIVE" at bounding box center [300, 558] width 355 height 73
click at [254, 312] on div "Keywords" at bounding box center [243, 307] width 58 height 20
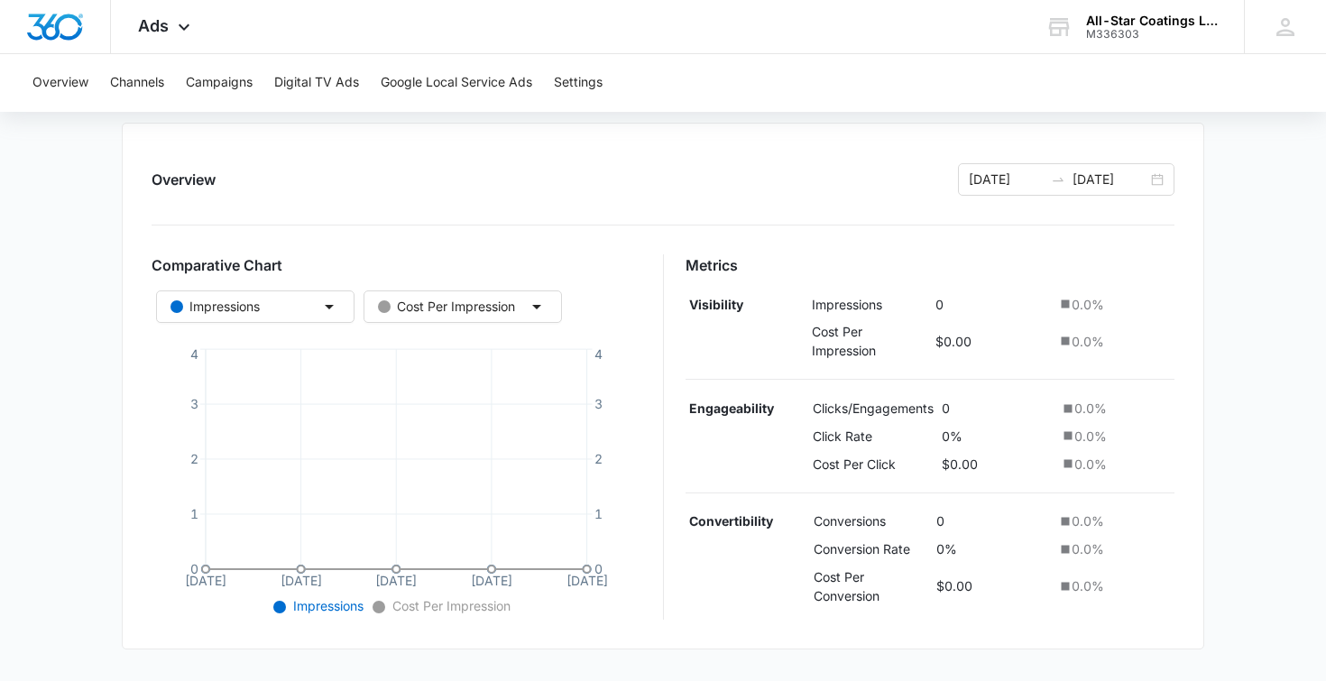
scroll to position [0, 0]
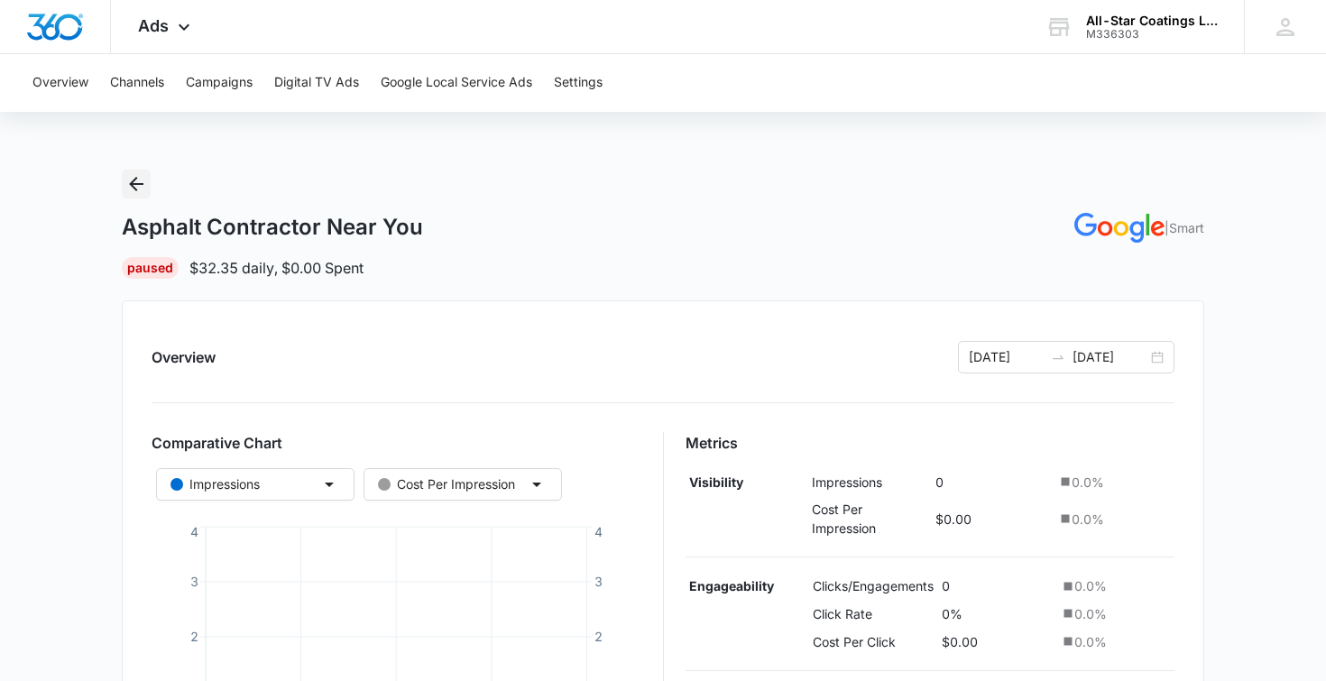
click at [139, 177] on icon "Back" at bounding box center [136, 184] width 22 height 22
